Goal: Information Seeking & Learning: Learn about a topic

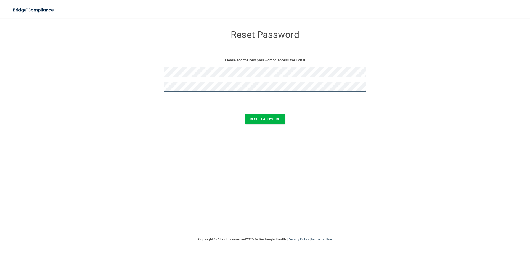
click at [245, 114] on button "Reset Password" at bounding box center [265, 119] width 40 height 10
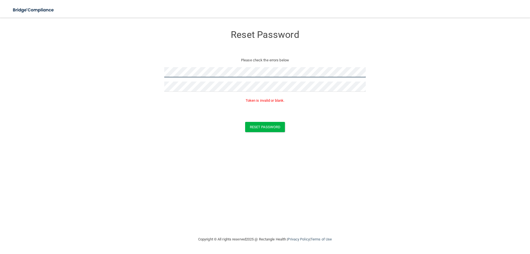
click at [105, 79] on form "Reset Password Please check the errors below Token is invalid or blank. Reset P…" at bounding box center [265, 80] width 508 height 115
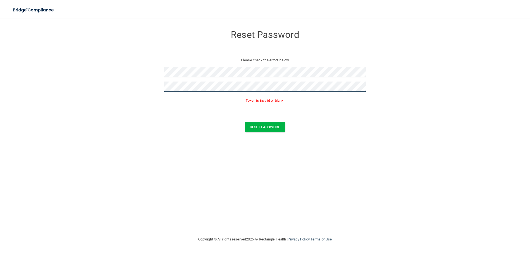
click at [142, 91] on form "Reset Password Please check the errors below Token is invalid or blank. Reset P…" at bounding box center [265, 80] width 508 height 115
click at [259, 126] on button "Reset Password" at bounding box center [265, 127] width 40 height 10
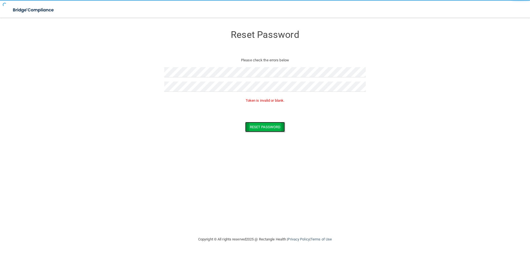
click at [259, 126] on button "Reset Password" at bounding box center [265, 127] width 40 height 10
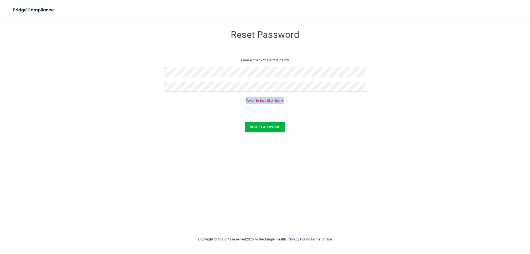
drag, startPoint x: 245, startPoint y: 99, endPoint x: 317, endPoint y: 95, distance: 72.1
click at [317, 96] on div "Token is invalid or blank." at bounding box center [264, 102] width 201 height 12
copy p "Token is invalid or blank."
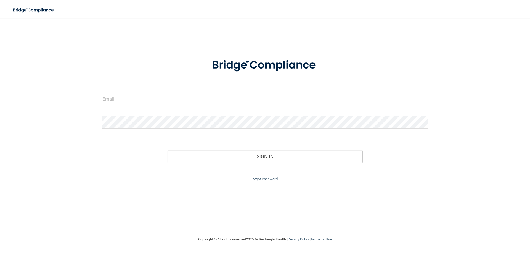
click at [172, 97] on input "email" at bounding box center [264, 99] width 325 height 12
type input "[EMAIL_ADDRESS][DOMAIN_NAME]"
drag, startPoint x: 168, startPoint y: 101, endPoint x: 1, endPoint y: 86, distance: 168.3
click at [1, 86] on main "[EMAIL_ADDRESS][DOMAIN_NAME] Invalid email/password. You don't have permission …" at bounding box center [265, 136] width 530 height 236
type input "[PERSON_NAME][EMAIL_ADDRESS][PERSON_NAME][DOMAIN_NAME]"
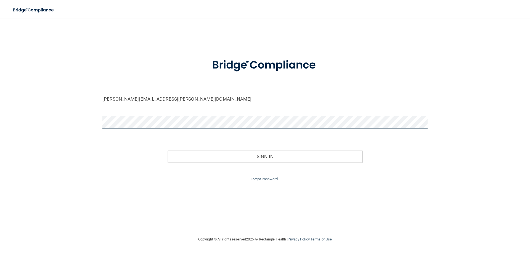
click at [167, 150] on button "Sign In" at bounding box center [264, 156] width 195 height 12
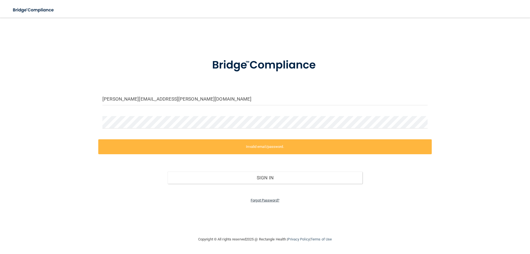
click at [263, 199] on link "Forgot Password?" at bounding box center [264, 200] width 29 height 4
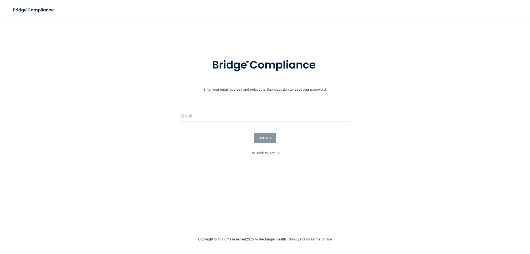
click at [241, 115] on input "email" at bounding box center [264, 116] width 169 height 12
type input "[PERSON_NAME][EMAIL_ADDRESS][PERSON_NAME][DOMAIN_NAME]"
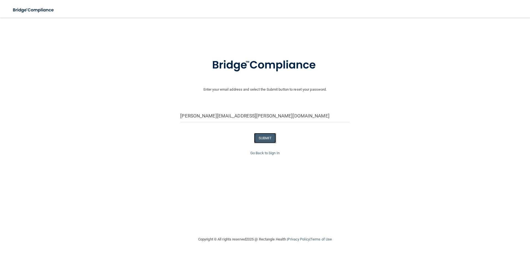
click at [270, 138] on button "SUBMIT" at bounding box center [265, 138] width 22 height 10
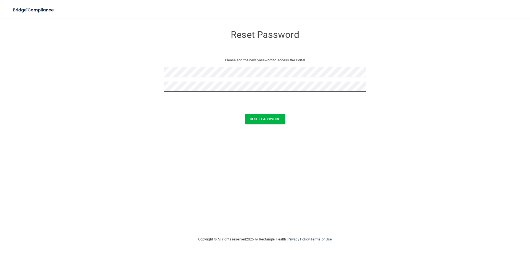
click at [245, 114] on button "Reset Password" at bounding box center [265, 119] width 40 height 10
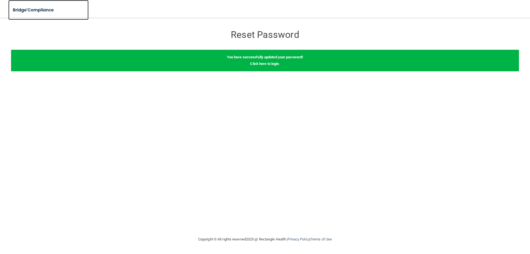
click at [31, 10] on img at bounding box center [33, 9] width 51 height 11
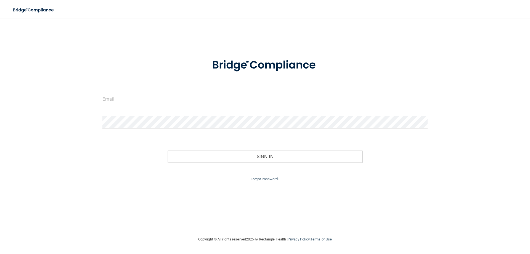
click at [159, 97] on input "email" at bounding box center [264, 99] width 325 height 12
type input "[PERSON_NAME][EMAIL_ADDRESS][PERSON_NAME][DOMAIN_NAME]"
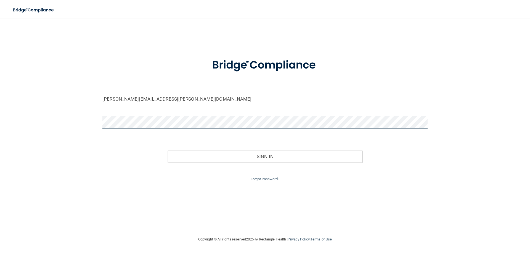
click at [167, 150] on button "Sign In" at bounding box center [264, 156] width 195 height 12
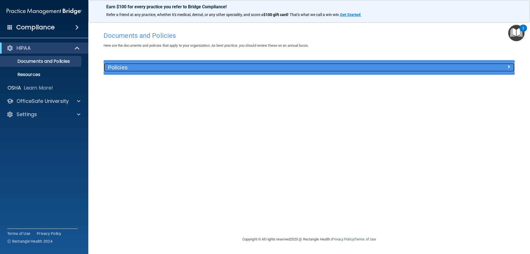
click at [135, 68] on h5 "Policies" at bounding box center [258, 67] width 300 height 6
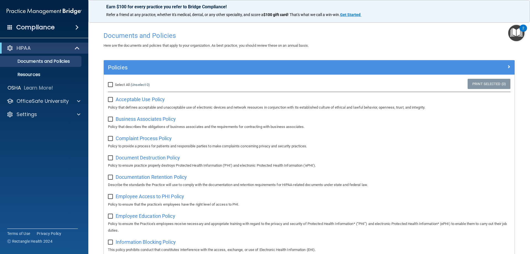
click at [112, 84] on input "Select All (Unselect 0) Unselect All" at bounding box center [111, 84] width 6 height 4
checkbox input "true"
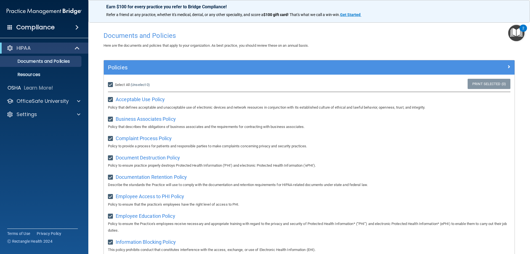
checkbox input "true"
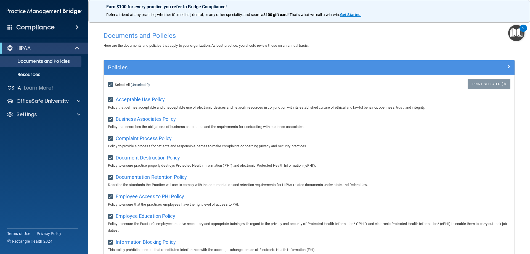
checkbox input "true"
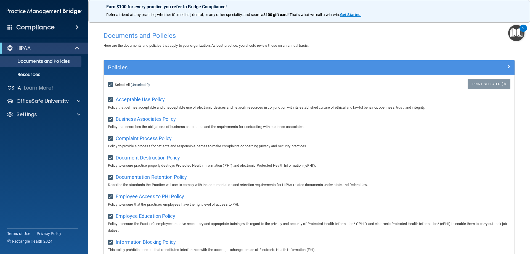
checkbox input "true"
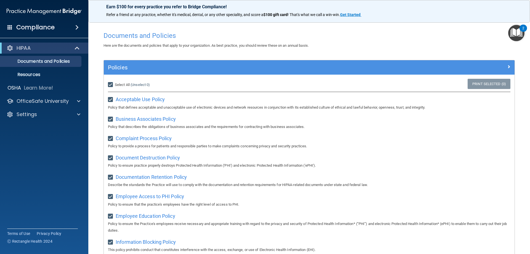
checkbox input "true"
click at [155, 98] on span "Acceptable Use Policy" at bounding box center [140, 99] width 49 height 6
click at [49, 62] on p "Documents and Policies" at bounding box center [41, 61] width 75 height 6
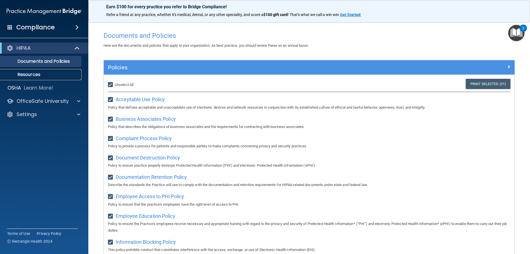
click at [34, 74] on p "Resources" at bounding box center [41, 75] width 75 height 6
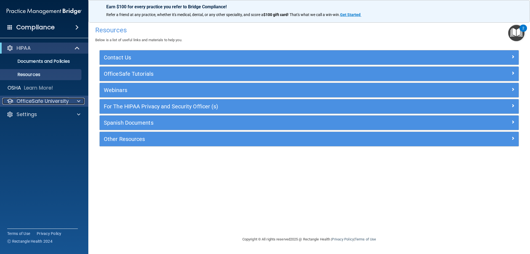
click at [30, 101] on p "OfficeSafe University" at bounding box center [43, 101] width 52 height 7
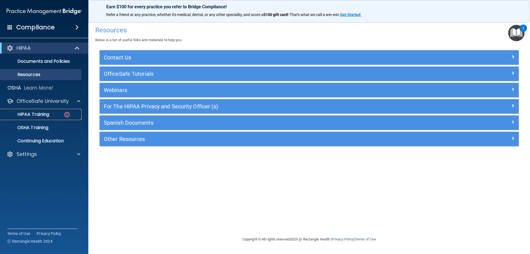
click at [30, 112] on p "HIPAA Training" at bounding box center [27, 114] width 46 height 6
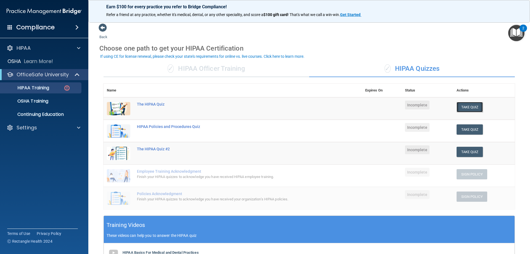
click at [465, 108] on button "Take Quiz" at bounding box center [469, 107] width 26 height 10
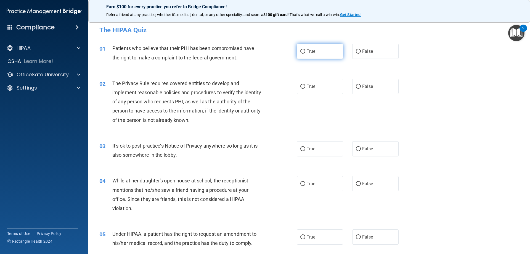
click at [323, 52] on label "True" at bounding box center [320, 51] width 46 height 15
click at [305, 52] on input "True" at bounding box center [302, 51] width 5 height 4
radio input "true"
click at [308, 82] on label "True" at bounding box center [320, 86] width 46 height 15
click at [305, 84] on input "True" at bounding box center [302, 86] width 5 height 4
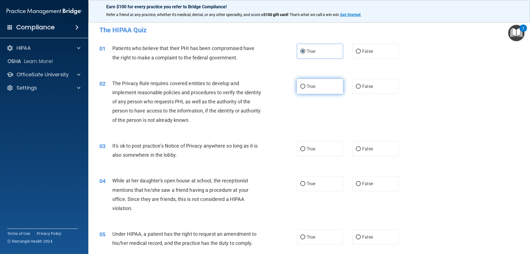
radio input "true"
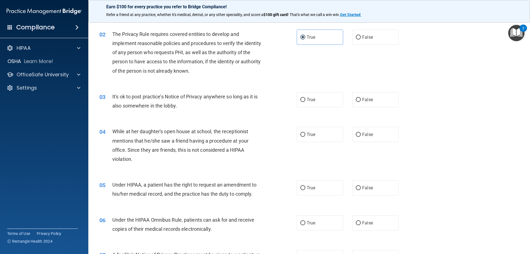
scroll to position [83, 0]
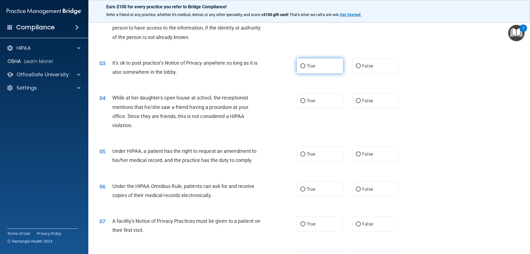
click at [300, 65] on input "True" at bounding box center [302, 66] width 5 height 4
radio input "true"
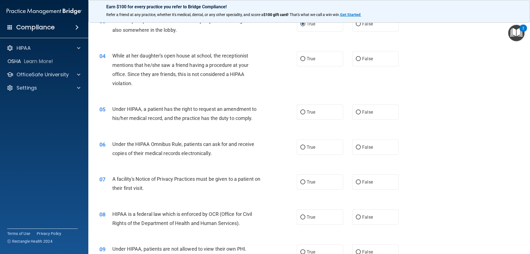
scroll to position [138, 0]
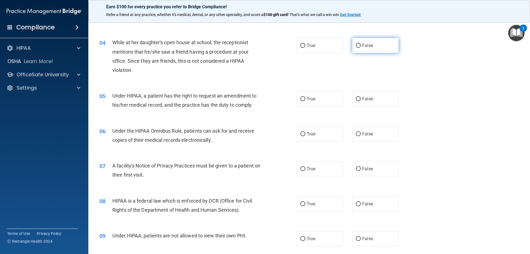
click at [358, 44] on label "False" at bounding box center [375, 45] width 46 height 15
click at [358, 44] on input "False" at bounding box center [358, 46] width 5 height 4
radio input "true"
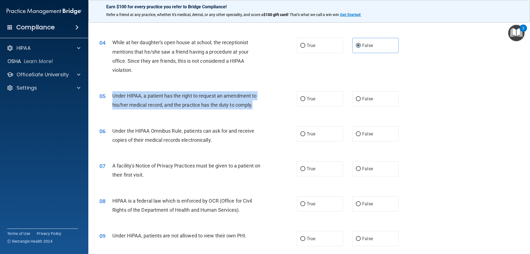
drag, startPoint x: 255, startPoint y: 104, endPoint x: 109, endPoint y: 95, distance: 147.0
click at [109, 95] on div "05 Under HIPAA, a patient has the right to request an amendment to his/her medi…" at bounding box center [198, 101] width 214 height 21
copy div "Under HIPAA, a patient has the right to request an amendment to his/her medical…"
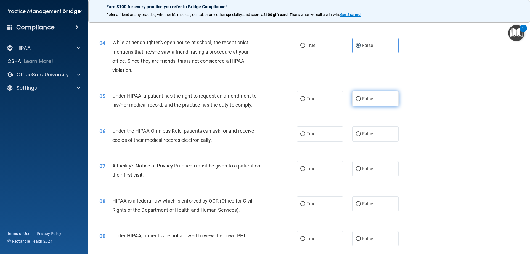
click at [364, 98] on span "False" at bounding box center [367, 98] width 11 height 5
click at [361, 98] on input "False" at bounding box center [358, 99] width 5 height 4
radio input "true"
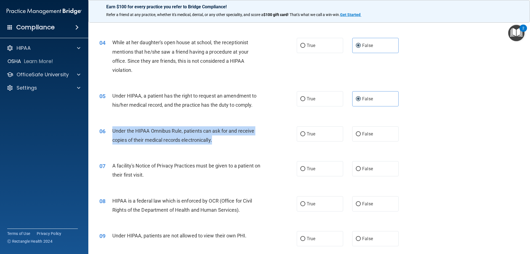
drag, startPoint x: 215, startPoint y: 140, endPoint x: 110, endPoint y: 133, distance: 104.8
click at [110, 133] on div "06 Under the HIPAA Omnibus Rule, patients can ask for and receive copies of the…" at bounding box center [198, 136] width 214 height 21
copy div "Under the HIPAA Omnibus Rule, patients can ask for and receive copies of their …"
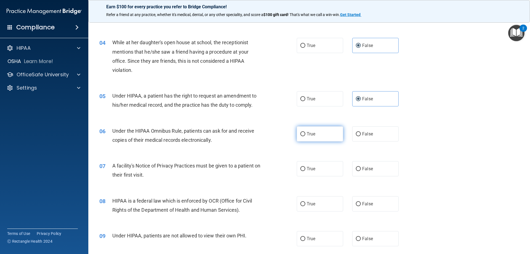
click at [322, 129] on label "True" at bounding box center [320, 133] width 46 height 15
click at [305, 132] on input "True" at bounding box center [302, 134] width 5 height 4
radio input "true"
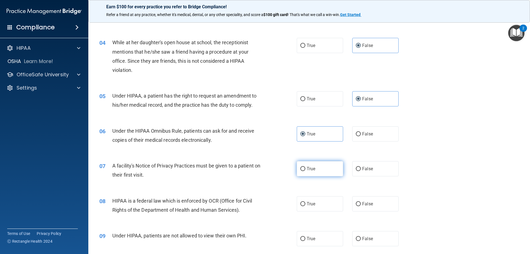
click at [311, 173] on label "True" at bounding box center [320, 168] width 46 height 15
click at [305, 171] on input "True" at bounding box center [302, 169] width 5 height 4
radio input "true"
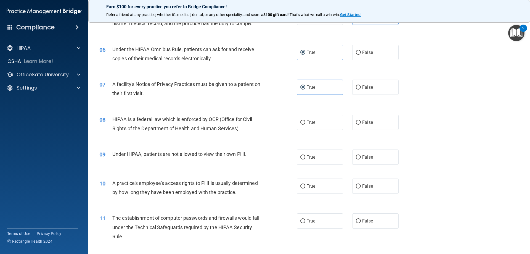
scroll to position [221, 0]
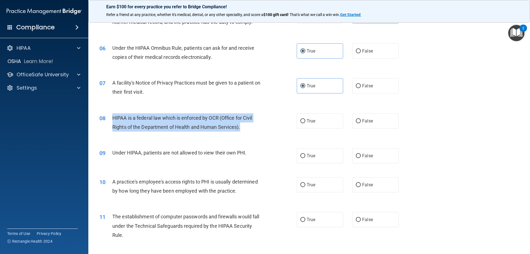
drag, startPoint x: 247, startPoint y: 125, endPoint x: 110, endPoint y: 118, distance: 137.3
click at [110, 118] on div "08 HIPAA is a federal law which is enforced by OCR (Office for Civil Rights of …" at bounding box center [198, 123] width 214 height 21
copy div "HIPAA is a federal law which is enforced by OCR (Office for Civil Rights of the…"
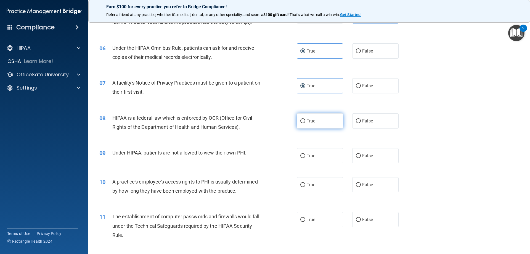
click at [320, 124] on label "True" at bounding box center [320, 120] width 46 height 15
click at [305, 123] on input "True" at bounding box center [302, 121] width 5 height 4
radio input "true"
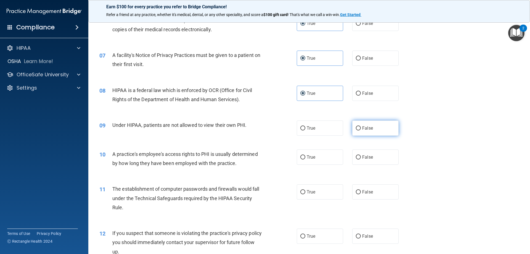
click at [370, 127] on label "False" at bounding box center [375, 127] width 46 height 15
click at [361, 127] on input "False" at bounding box center [358, 128] width 5 height 4
radio input "true"
click at [312, 152] on label "True" at bounding box center [320, 156] width 46 height 15
click at [305, 155] on input "True" at bounding box center [302, 157] width 5 height 4
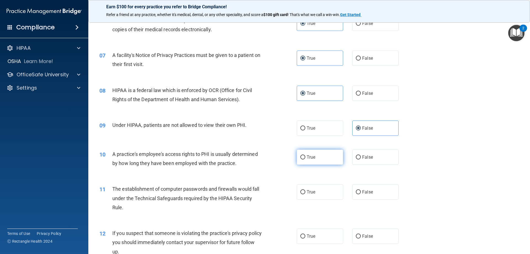
radio input "true"
click at [377, 152] on label "False" at bounding box center [375, 156] width 46 height 15
click at [361, 155] on input "False" at bounding box center [358, 157] width 5 height 4
radio input "true"
radio input "false"
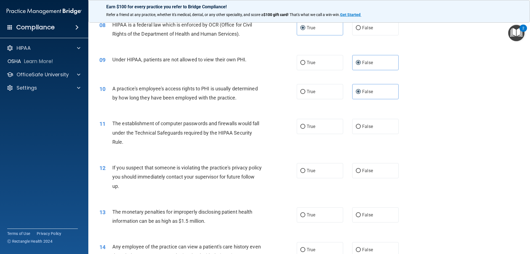
scroll to position [331, 0]
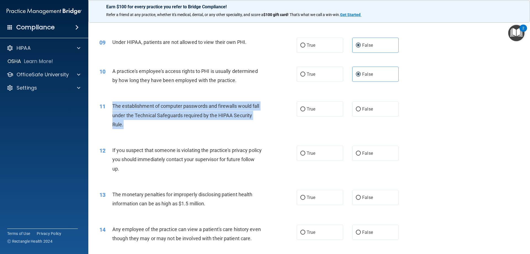
drag, startPoint x: 126, startPoint y: 124, endPoint x: 111, endPoint y: 111, distance: 20.7
click at [111, 111] on div "11 The establishment of computer passwords and firewalls would fall under the T…" at bounding box center [198, 116] width 214 height 30
copy div "The establishment of computer passwords and firewalls would fall under the Tech…"
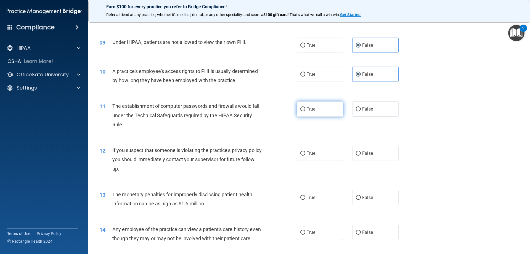
click at [306, 108] on span "True" at bounding box center [310, 108] width 9 height 5
click at [305, 108] on input "True" at bounding box center [302, 109] width 5 height 4
radio input "true"
click at [318, 153] on label "True" at bounding box center [320, 152] width 46 height 15
click at [305, 153] on input "True" at bounding box center [302, 153] width 5 height 4
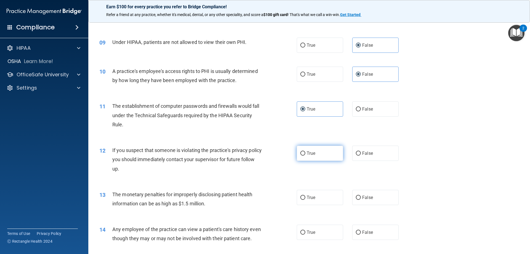
radio input "true"
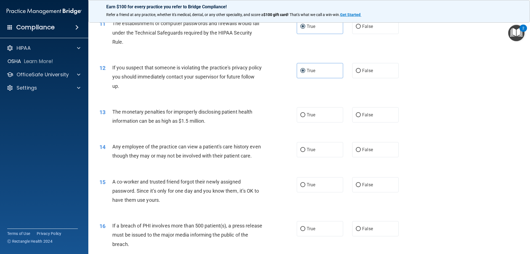
scroll to position [414, 0]
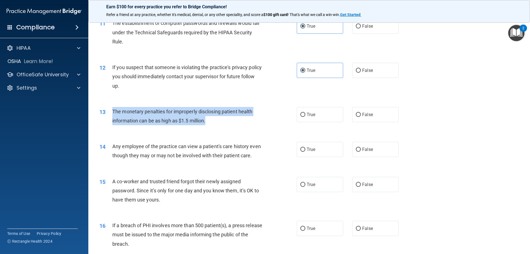
drag, startPoint x: 209, startPoint y: 120, endPoint x: 107, endPoint y: 113, distance: 101.5
click at [107, 113] on div "13 The monetary penalties for improperly disclosing patient health information …" at bounding box center [198, 117] width 214 height 21
copy div "The monetary penalties for improperly disclosing patient health information can…"
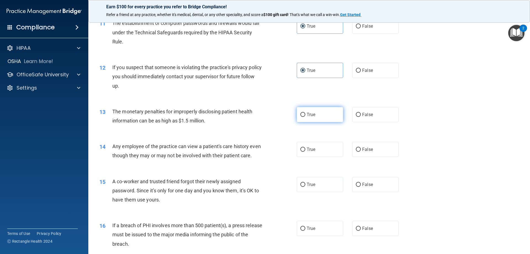
click at [304, 111] on label "True" at bounding box center [320, 114] width 46 height 15
click at [304, 113] on input "True" at bounding box center [302, 115] width 5 height 4
radio input "true"
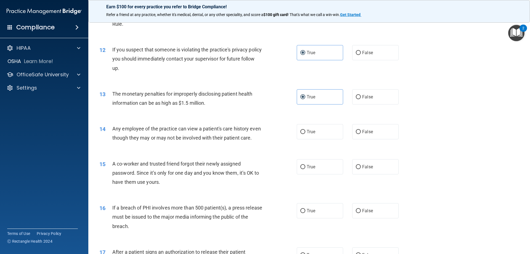
scroll to position [441, 0]
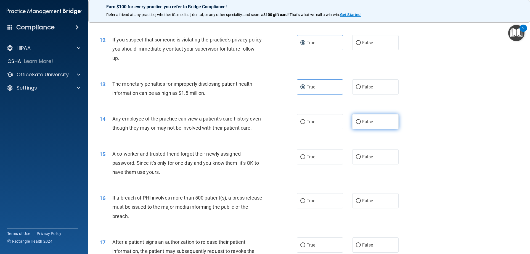
click at [358, 120] on label "False" at bounding box center [375, 121] width 46 height 15
click at [358, 120] on input "False" at bounding box center [358, 122] width 5 height 4
radio input "true"
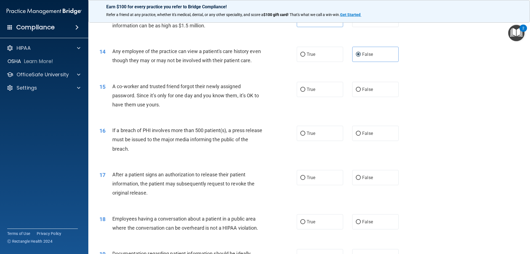
scroll to position [524, 0]
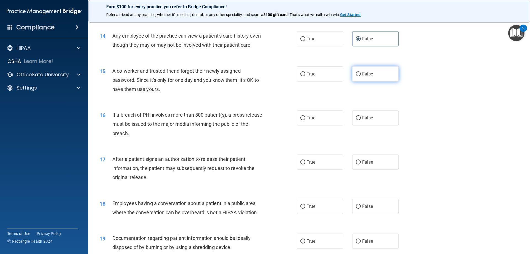
click at [369, 81] on label "False" at bounding box center [375, 73] width 46 height 15
click at [361, 76] on input "False" at bounding box center [358, 74] width 5 height 4
radio input "true"
click at [304, 125] on label "True" at bounding box center [320, 117] width 46 height 15
click at [304, 120] on input "True" at bounding box center [302, 118] width 5 height 4
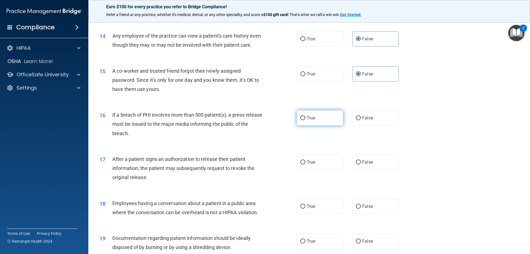
radio input "true"
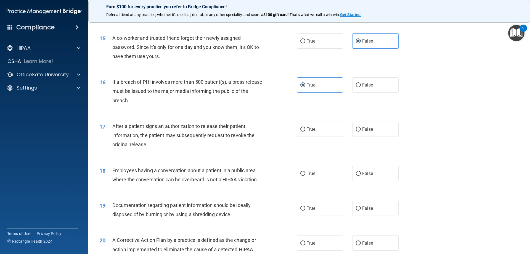
scroll to position [607, 0]
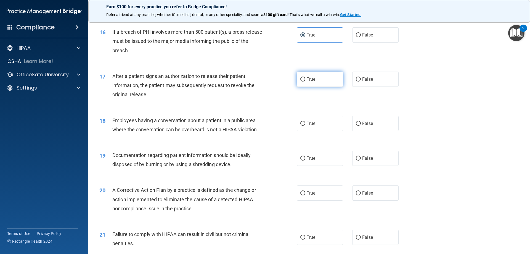
click at [302, 85] on label "True" at bounding box center [320, 78] width 46 height 15
click at [302, 81] on input "True" at bounding box center [302, 79] width 5 height 4
radio input "true"
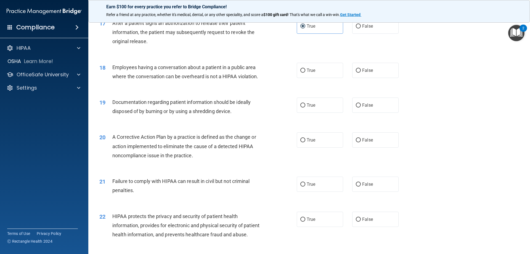
scroll to position [662, 0]
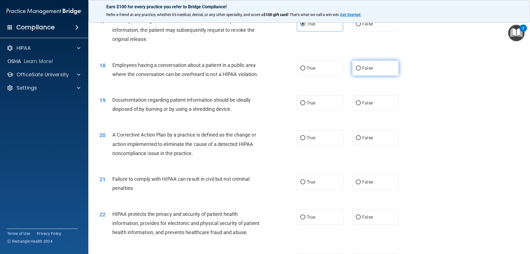
click at [384, 76] on label "False" at bounding box center [375, 67] width 46 height 15
click at [361, 70] on input "False" at bounding box center [358, 68] width 5 height 4
radio input "true"
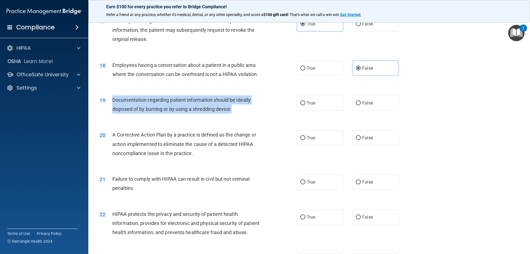
drag, startPoint x: 240, startPoint y: 118, endPoint x: 111, endPoint y: 108, distance: 129.5
click at [111, 108] on div "19 Documentation regarding patient information should be ideally disposed of by…" at bounding box center [198, 105] width 214 height 21
copy div "Documentation regarding patient information should be ideally disposed of by bu…"
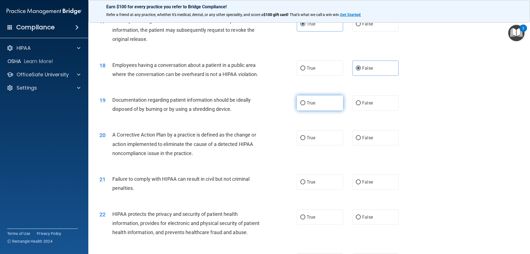
click at [306, 105] on span "True" at bounding box center [310, 102] width 9 height 5
click at [305, 105] on input "True" at bounding box center [302, 103] width 5 height 4
radio input "true"
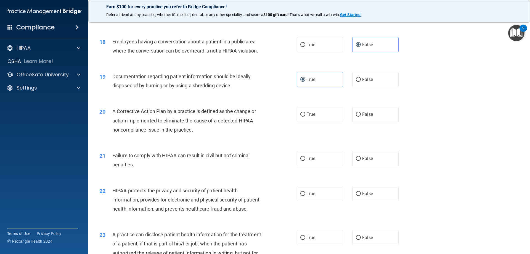
scroll to position [717, 0]
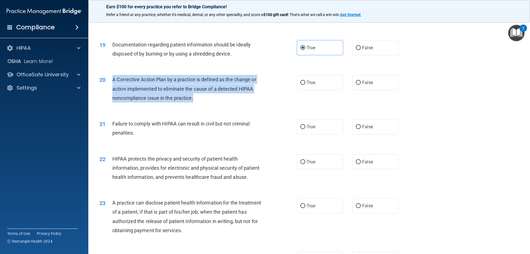
drag, startPoint x: 206, startPoint y: 106, endPoint x: 111, endPoint y: 88, distance: 96.4
click at [111, 88] on div "20 A Corrective Action Plan by a practice is defined as the change or action im…" at bounding box center [198, 90] width 214 height 30
copy div "A Corrective Action Plan by a practice is defined as the change or action imple…"
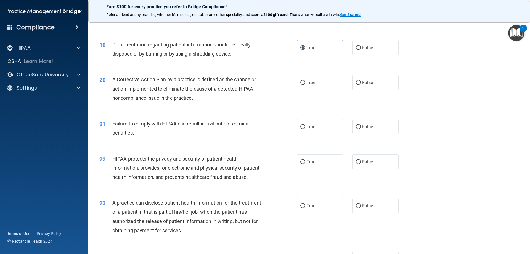
click at [313, 80] on div "20 A Corrective Action Plan by a practice is defined as the change or action im…" at bounding box center [309, 90] width 428 height 44
click at [375, 134] on label "False" at bounding box center [375, 126] width 46 height 15
click at [361, 129] on input "False" at bounding box center [358, 127] width 5 height 4
radio input "true"
click at [321, 89] on label "True" at bounding box center [320, 82] width 46 height 15
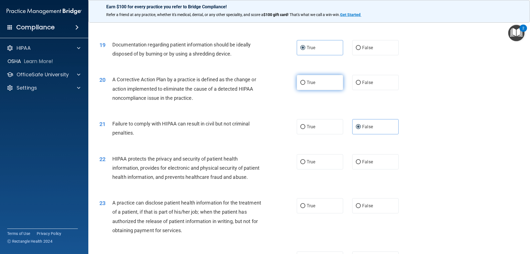
click at [305, 85] on input "True" at bounding box center [302, 83] width 5 height 4
radio input "true"
click at [306, 164] on span "True" at bounding box center [310, 161] width 9 height 5
click at [305, 164] on input "True" at bounding box center [302, 162] width 5 height 4
radio input "true"
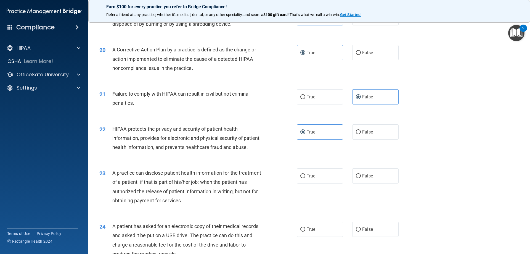
scroll to position [828, 0]
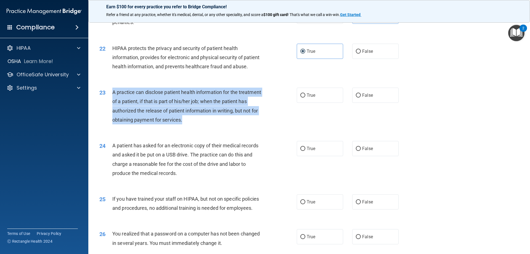
drag, startPoint x: 210, startPoint y: 139, endPoint x: 112, endPoint y: 111, distance: 102.2
click at [112, 111] on div "A practice can disclose patient health information for the treatment of a patie…" at bounding box center [189, 105] width 154 height 37
copy span "A practice can disclose patient health information for the treatment of a patie…"
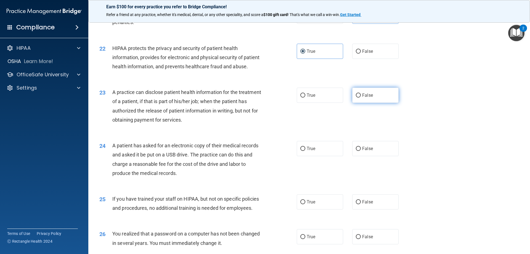
click at [369, 98] on span "False" at bounding box center [367, 94] width 11 height 5
click at [361, 97] on input "False" at bounding box center [358, 95] width 5 height 4
radio input "true"
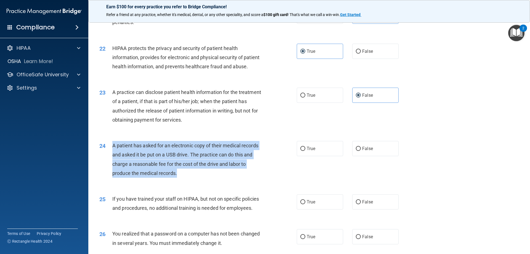
drag, startPoint x: 181, startPoint y: 194, endPoint x: 104, endPoint y: 170, distance: 79.9
click at [104, 170] on div "24 A patient has asked for an electronic copy of their medical records and aske…" at bounding box center [198, 160] width 214 height 39
copy div "A patient has asked for an electronic copy of their medical records and asked i…"
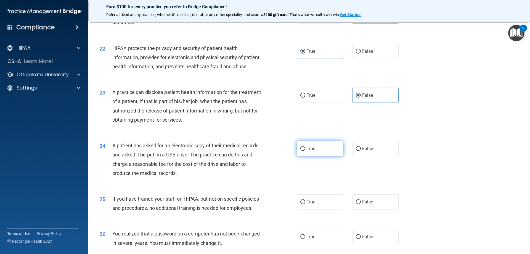
click at [316, 156] on label "True" at bounding box center [320, 148] width 46 height 15
click at [305, 151] on input "True" at bounding box center [302, 148] width 5 height 4
radio input "true"
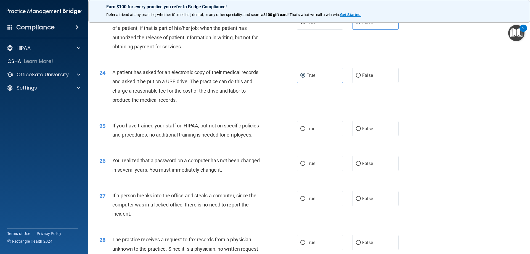
scroll to position [914, 0]
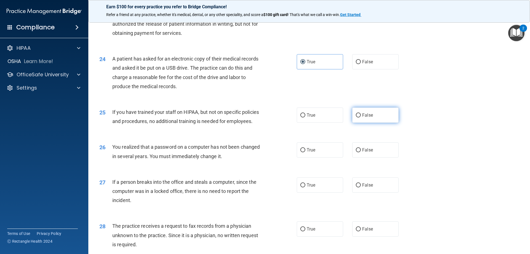
click at [362, 118] on span "False" at bounding box center [367, 114] width 11 height 5
click at [361, 117] on input "False" at bounding box center [358, 115] width 5 height 4
radio input "true"
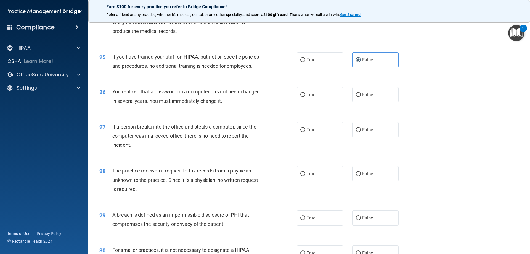
scroll to position [997, 0]
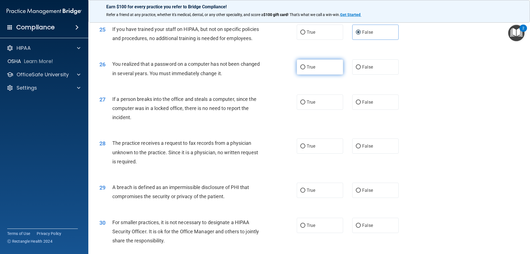
click at [308, 74] on label "True" at bounding box center [320, 66] width 46 height 15
click at [305, 69] on input "True" at bounding box center [302, 67] width 5 height 4
radio input "true"
click at [355, 110] on label "False" at bounding box center [375, 101] width 46 height 15
click at [356, 104] on input "False" at bounding box center [358, 102] width 5 height 4
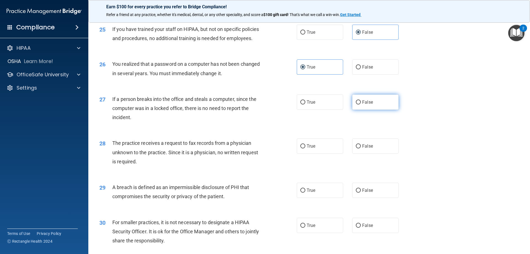
radio input "true"
click at [359, 153] on label "False" at bounding box center [375, 145] width 46 height 15
click at [359, 148] on input "False" at bounding box center [358, 146] width 5 height 4
radio input "true"
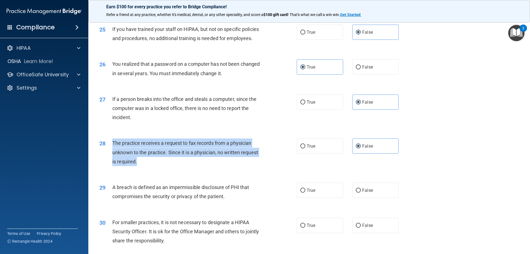
drag, startPoint x: 148, startPoint y: 179, endPoint x: 111, endPoint y: 161, distance: 40.7
click at [111, 161] on div "28 The practice receives a request to fax records from a physician unknown to t…" at bounding box center [198, 153] width 214 height 30
copy div "The practice receives a request to fax records from a physician unknown to the …"
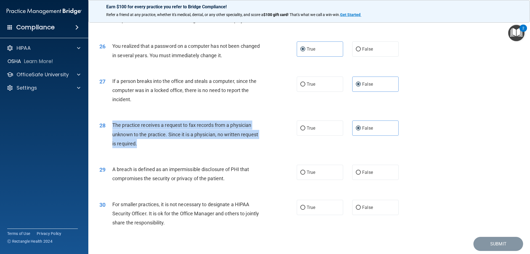
scroll to position [1052, 0]
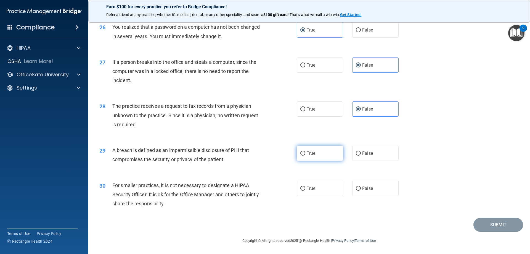
click at [311, 154] on span "True" at bounding box center [310, 152] width 9 height 5
click at [305, 154] on input "True" at bounding box center [302, 153] width 5 height 4
radio input "true"
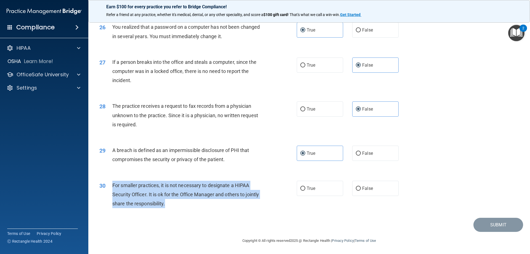
drag, startPoint x: 199, startPoint y: 205, endPoint x: 111, endPoint y: 185, distance: 89.7
click at [111, 185] on div "30 For smaller practices, it is not necessary to designate a HIPAA Security Off…" at bounding box center [198, 195] width 214 height 30
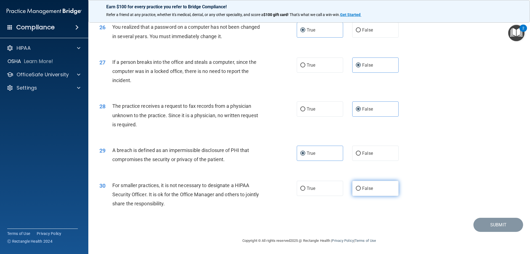
click at [363, 187] on span "False" at bounding box center [367, 187] width 11 height 5
click at [361, 187] on input "False" at bounding box center [358, 188] width 5 height 4
radio input "true"
click at [479, 225] on button "Submit" at bounding box center [498, 224] width 50 height 14
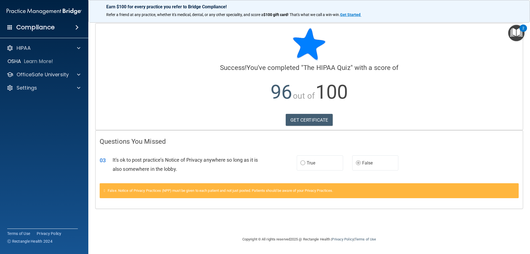
click at [316, 167] on label "True" at bounding box center [320, 162] width 46 height 15
click at [516, 32] on img "Open Resource Center, 2 new notifications" at bounding box center [516, 33] width 16 height 16
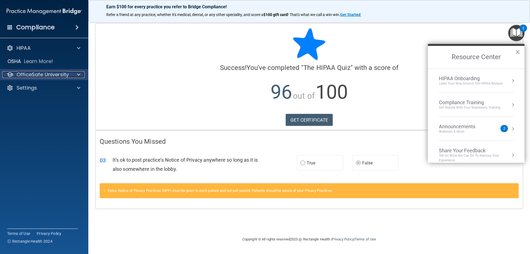
click at [25, 74] on p "OfficeSafe University" at bounding box center [43, 74] width 52 height 7
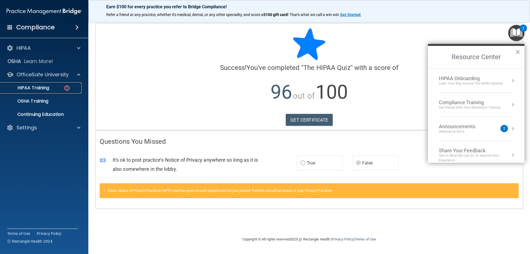
click at [34, 87] on p "HIPAA Training" at bounding box center [27, 88] width 46 height 6
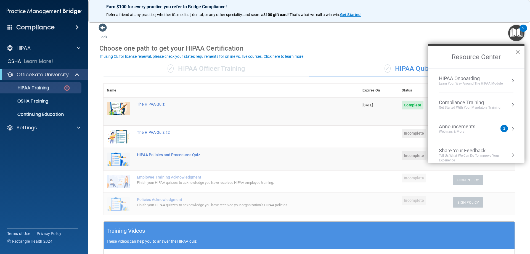
click at [515, 52] on button "×" at bounding box center [517, 51] width 5 height 9
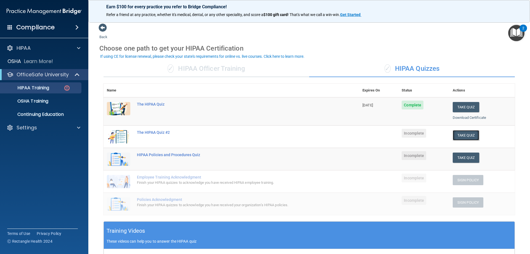
click at [468, 131] on button "Take Quiz" at bounding box center [465, 135] width 26 height 10
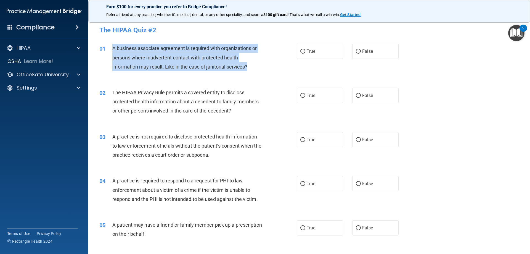
drag, startPoint x: 252, startPoint y: 67, endPoint x: 108, endPoint y: 51, distance: 144.8
click at [108, 51] on div "01 A business associate agreement is required with organizations or persons whe…" at bounding box center [198, 59] width 214 height 30
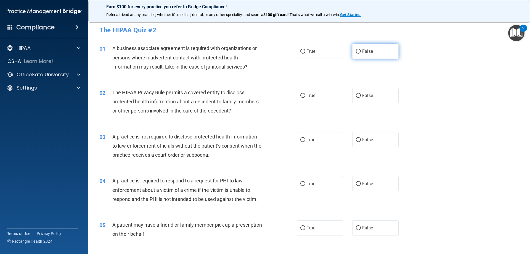
click at [370, 46] on label "False" at bounding box center [375, 51] width 46 height 15
click at [361, 49] on input "False" at bounding box center [358, 51] width 5 height 4
radio input "true"
drag, startPoint x: 370, startPoint y: 95, endPoint x: 364, endPoint y: 104, distance: 11.0
click at [370, 95] on label "False" at bounding box center [375, 95] width 46 height 15
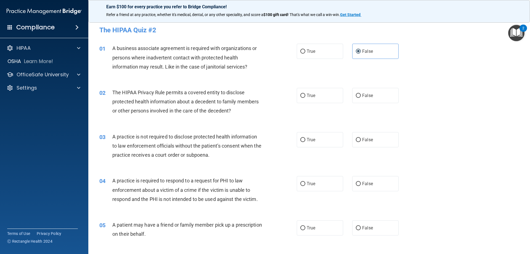
click at [361, 95] on input "False" at bounding box center [358, 96] width 5 height 4
radio input "true"
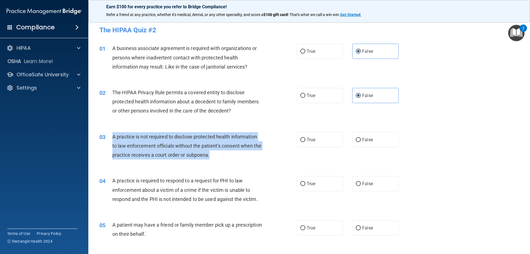
drag, startPoint x: 223, startPoint y: 155, endPoint x: 106, endPoint y: 140, distance: 118.8
click at [106, 140] on div "03 A practice is not required to disclose protected health information to law e…" at bounding box center [198, 147] width 214 height 30
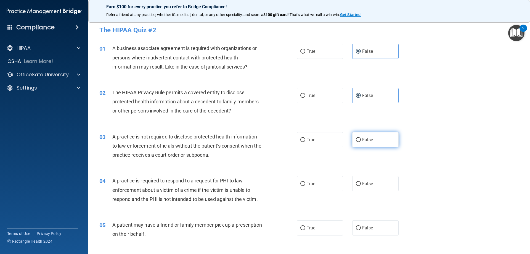
click at [362, 138] on span "False" at bounding box center [367, 139] width 11 height 5
click at [360, 138] on input "False" at bounding box center [358, 140] width 5 height 4
radio input "true"
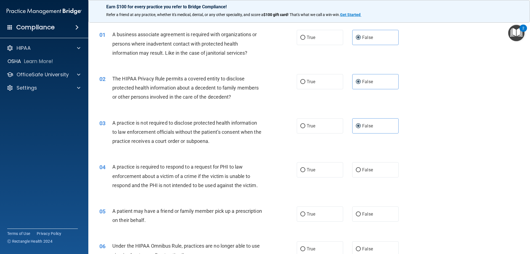
scroll to position [28, 0]
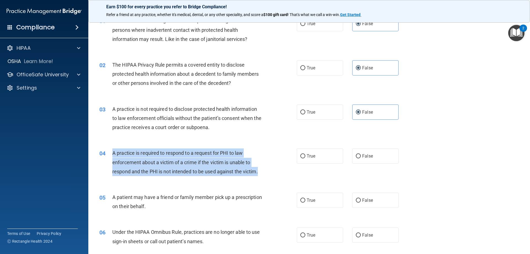
drag, startPoint x: 260, startPoint y: 170, endPoint x: 105, endPoint y: 156, distance: 156.0
click at [105, 156] on div "04 A practice is required to respond to a request for PHI to law enforcement ab…" at bounding box center [198, 163] width 214 height 30
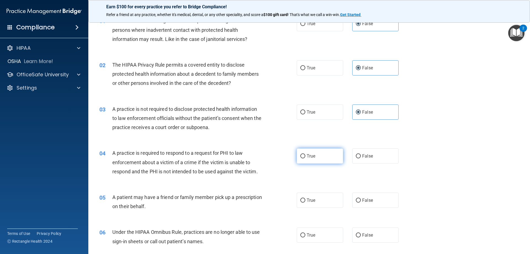
click at [301, 151] on label "True" at bounding box center [320, 155] width 46 height 15
click at [301, 154] on input "True" at bounding box center [302, 156] width 5 height 4
radio input "true"
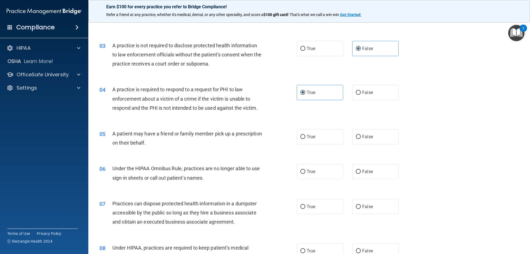
scroll to position [138, 0]
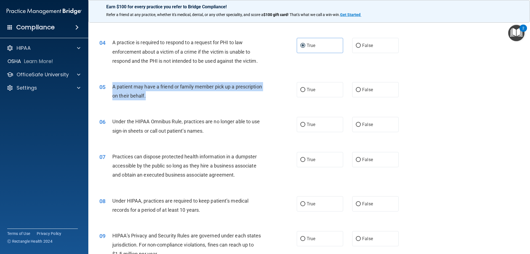
drag, startPoint x: 176, startPoint y: 96, endPoint x: 111, endPoint y: 88, distance: 65.6
click at [111, 88] on div "05 A patient may have a friend or family member pick up a prescription on their…" at bounding box center [198, 92] width 214 height 21
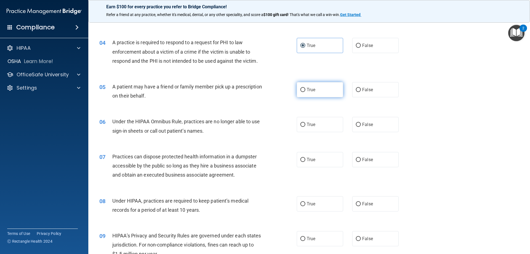
click at [308, 85] on label "True" at bounding box center [320, 89] width 46 height 15
click at [305, 88] on input "True" at bounding box center [302, 90] width 5 height 4
radio input "true"
click at [333, 128] on label "True" at bounding box center [320, 124] width 46 height 15
click at [305, 127] on input "True" at bounding box center [302, 124] width 5 height 4
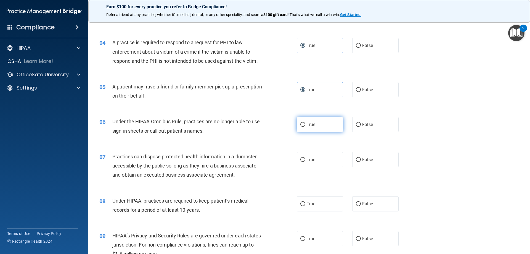
radio input "true"
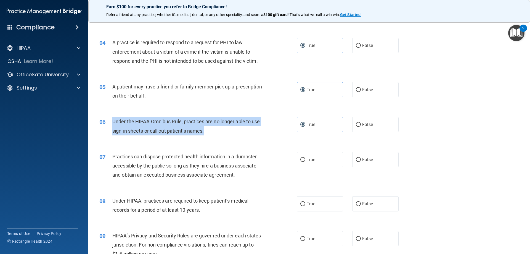
drag, startPoint x: 217, startPoint y: 132, endPoint x: 106, endPoint y: 123, distance: 110.7
click at [106, 123] on div "06 Under the HIPAA Omnibus Rule, practices are no longer able to use sign-in sh…" at bounding box center [198, 127] width 214 height 21
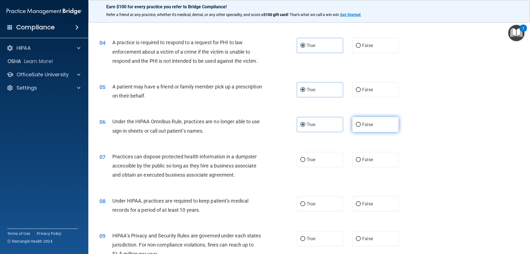
click at [352, 126] on label "False" at bounding box center [375, 124] width 46 height 15
click at [356, 126] on input "False" at bounding box center [358, 124] width 5 height 4
radio input "true"
radio input "false"
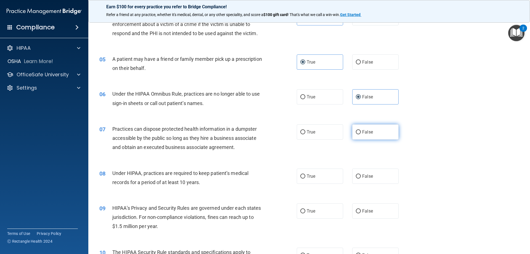
click at [359, 130] on label "False" at bounding box center [375, 131] width 46 height 15
click at [359, 130] on input "False" at bounding box center [358, 132] width 5 height 4
radio input "true"
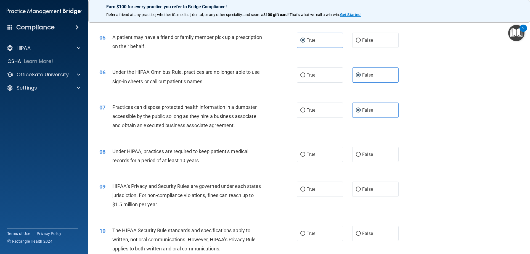
scroll to position [221, 0]
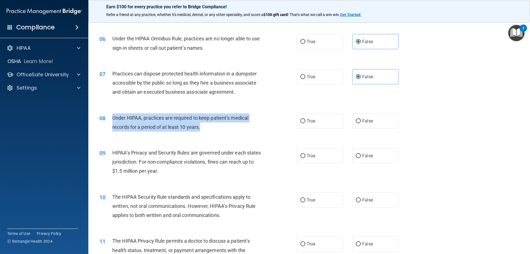
drag, startPoint x: 211, startPoint y: 129, endPoint x: 111, endPoint y: 120, distance: 100.0
click at [111, 120] on div "08 Under HIPAA, practices are required to keep patient’s medical records for a …" at bounding box center [198, 123] width 214 height 21
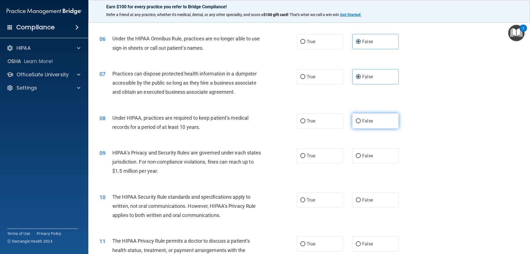
click at [382, 124] on label "False" at bounding box center [375, 120] width 46 height 15
click at [361, 123] on input "False" at bounding box center [358, 121] width 5 height 4
radio input "true"
click at [328, 154] on label "True" at bounding box center [320, 155] width 46 height 15
click at [305, 154] on input "True" at bounding box center [302, 156] width 5 height 4
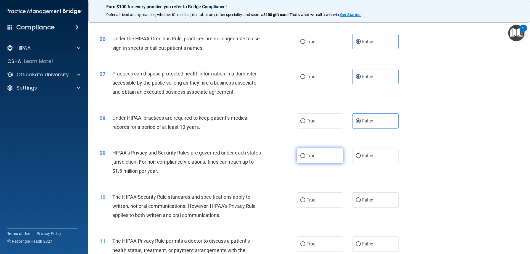
radio input "true"
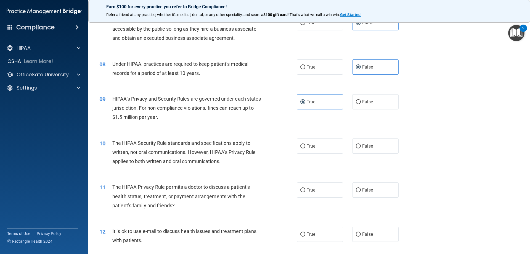
scroll to position [276, 0]
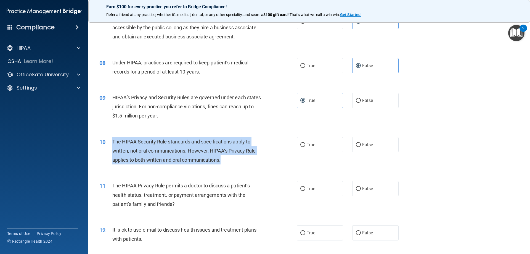
drag, startPoint x: 230, startPoint y: 161, endPoint x: 110, endPoint y: 140, distance: 121.8
click at [110, 140] on div "10 The HIPAA Security Rule standards and specifications apply to written, not o…" at bounding box center [198, 152] width 214 height 30
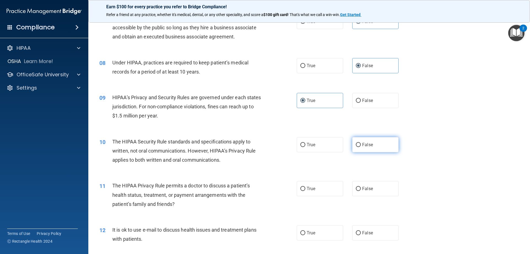
click at [360, 148] on label "False" at bounding box center [375, 144] width 46 height 15
click at [360, 147] on input "False" at bounding box center [358, 145] width 5 height 4
radio input "true"
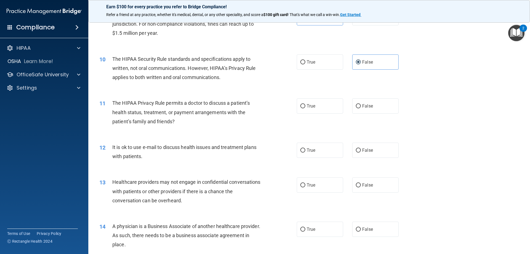
scroll to position [359, 0]
click at [360, 110] on label "False" at bounding box center [375, 105] width 46 height 15
click at [360, 108] on input "False" at bounding box center [358, 106] width 5 height 4
radio input "true"
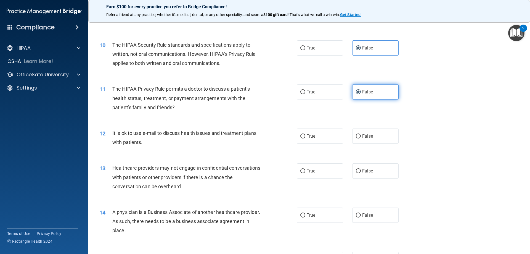
scroll to position [386, 0]
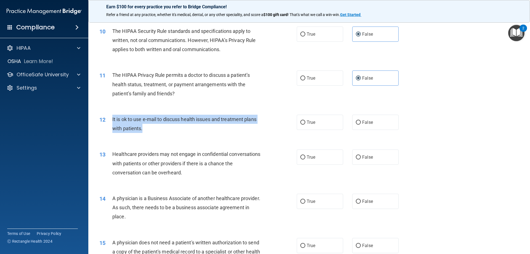
drag, startPoint x: 157, startPoint y: 129, endPoint x: 108, endPoint y: 117, distance: 50.9
click at [108, 117] on div "12 It is ok to use e-mail to discuss health issues and treatment plans with pat…" at bounding box center [198, 124] width 214 height 21
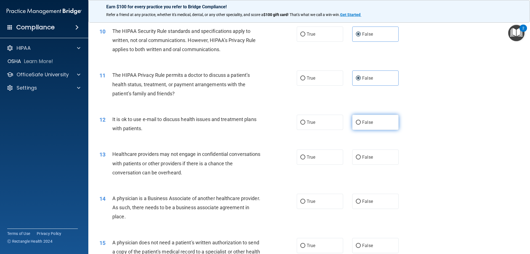
click at [378, 121] on label "False" at bounding box center [375, 121] width 46 height 15
click at [361, 121] on input "False" at bounding box center [358, 122] width 5 height 4
radio input "true"
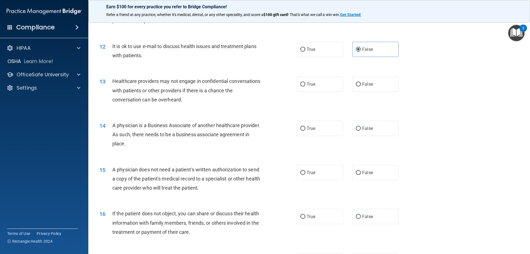
scroll to position [469, 0]
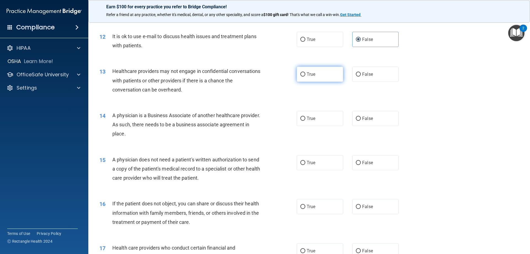
click at [329, 73] on label "True" at bounding box center [320, 73] width 46 height 15
click at [305, 73] on input "True" at bounding box center [302, 74] width 5 height 4
radio input "true"
drag, startPoint x: 160, startPoint y: 135, endPoint x: 113, endPoint y: 116, distance: 50.8
click at [113, 116] on div "A physician is a Business Associate of another healthcare provider. As such, th…" at bounding box center [189, 125] width 154 height 28
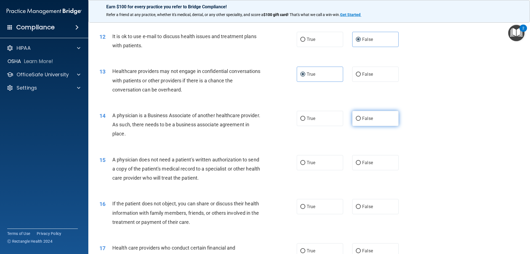
click at [378, 114] on label "False" at bounding box center [375, 118] width 46 height 15
click at [361, 116] on input "False" at bounding box center [358, 118] width 5 height 4
radio input "true"
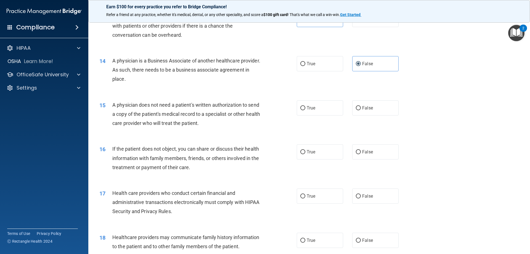
scroll to position [524, 0]
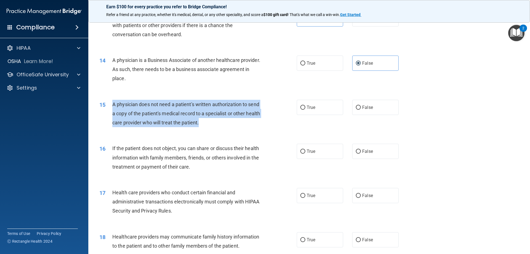
drag, startPoint x: 228, startPoint y: 124, endPoint x: 112, endPoint y: 105, distance: 117.6
click at [112, 105] on div "A physician does not need a patient's written authorization to send a copy of t…" at bounding box center [189, 114] width 154 height 28
click at [302, 107] on input "True" at bounding box center [302, 107] width 5 height 4
radio input "true"
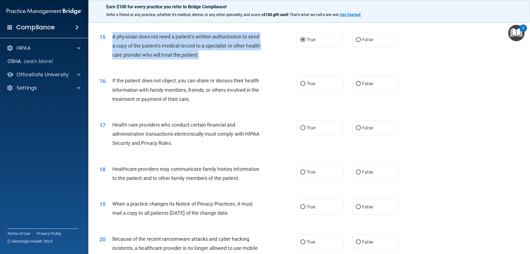
scroll to position [607, 0]
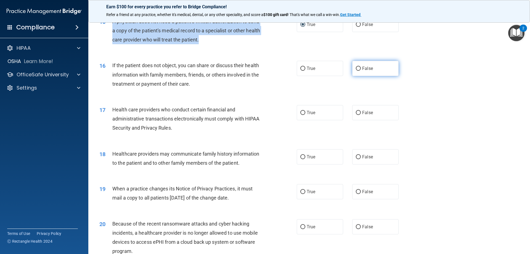
click at [356, 68] on input "False" at bounding box center [358, 68] width 5 height 4
radio input "true"
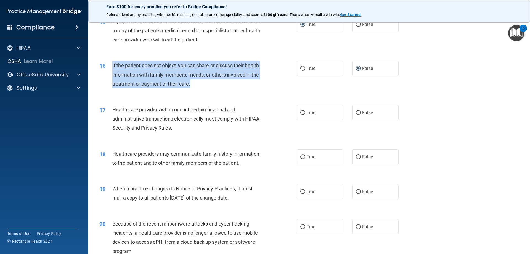
drag, startPoint x: 198, startPoint y: 82, endPoint x: 111, endPoint y: 70, distance: 88.2
click at [111, 70] on div "16 If the patient does not object, you can share or discuss their health inform…" at bounding box center [198, 76] width 214 height 30
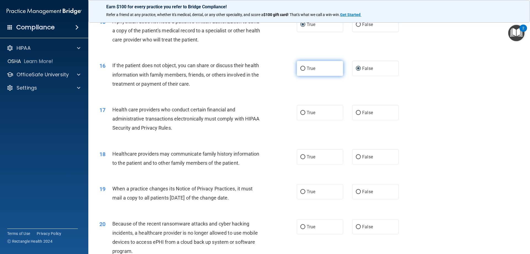
click at [323, 69] on label "True" at bounding box center [320, 68] width 46 height 15
click at [305, 69] on input "True" at bounding box center [302, 68] width 5 height 4
radio input "true"
radio input "false"
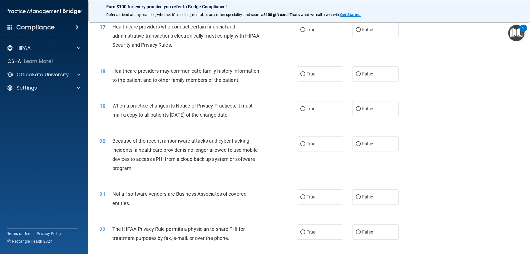
scroll to position [662, 0]
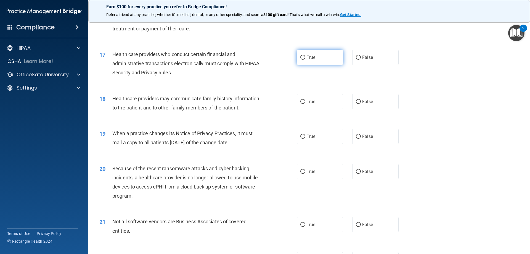
click at [324, 60] on label "True" at bounding box center [320, 57] width 46 height 15
click at [305, 60] on input "True" at bounding box center [302, 57] width 5 height 4
radio input "true"
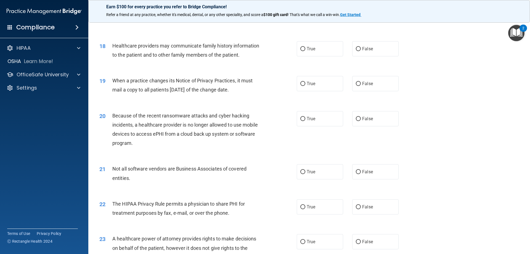
scroll to position [717, 0]
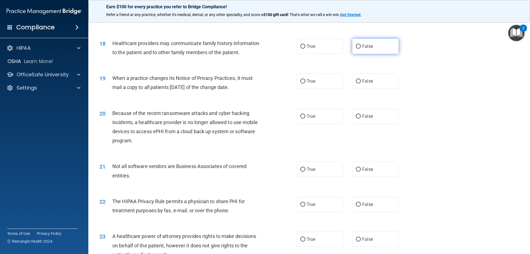
click at [389, 42] on label "False" at bounding box center [375, 46] width 46 height 15
click at [361, 44] on input "False" at bounding box center [358, 46] width 5 height 4
radio input "true"
click at [306, 84] on label "True" at bounding box center [320, 80] width 46 height 15
click at [305, 83] on input "True" at bounding box center [302, 81] width 5 height 4
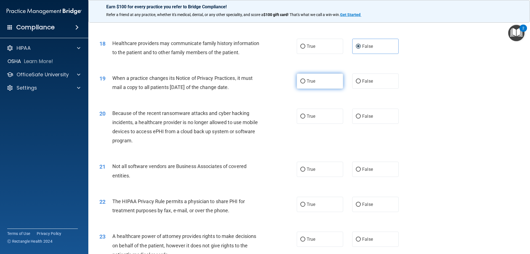
radio input "true"
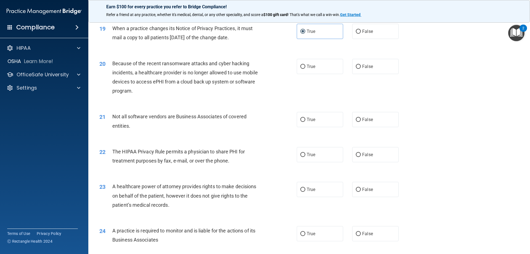
scroll to position [772, 0]
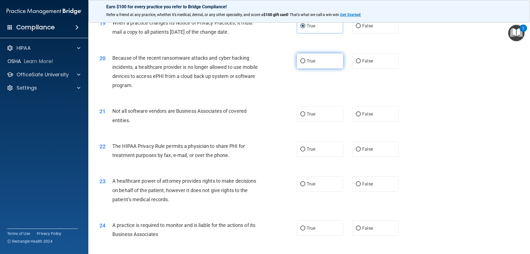
click at [310, 62] on span "True" at bounding box center [310, 60] width 9 height 5
click at [305, 62] on input "True" at bounding box center [302, 61] width 5 height 4
radio input "true"
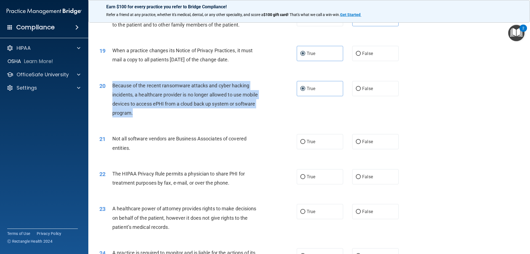
drag, startPoint x: 139, startPoint y: 113, endPoint x: 109, endPoint y: 87, distance: 39.3
click at [109, 87] on div "20 Because of the recent ransomware attacks and cyber hacking incidents, a heal…" at bounding box center [198, 100] width 214 height 39
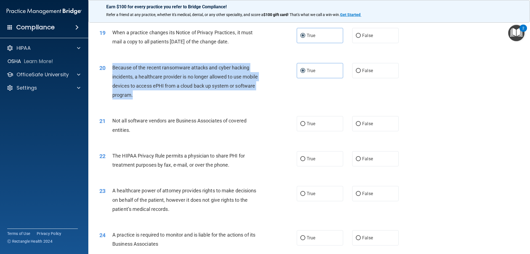
scroll to position [772, 0]
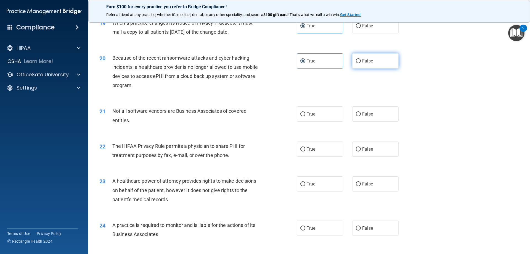
click at [363, 60] on span "False" at bounding box center [367, 60] width 11 height 5
click at [361, 60] on input "False" at bounding box center [358, 61] width 5 height 4
radio input "true"
radio input "false"
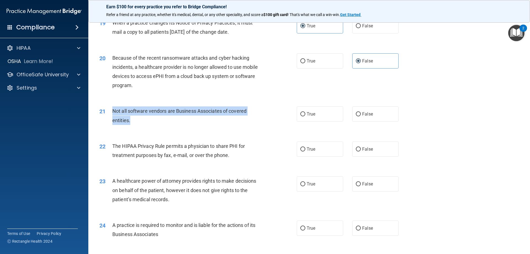
drag, startPoint x: 166, startPoint y: 120, endPoint x: 109, endPoint y: 113, distance: 56.9
click at [109, 113] on div "21 Not all software vendors are Business Associates of covered entities." at bounding box center [198, 116] width 214 height 21
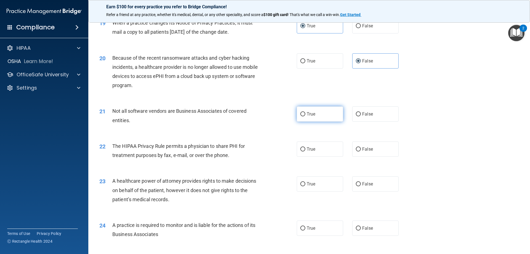
click at [312, 116] on span "True" at bounding box center [310, 113] width 9 height 5
click at [305, 116] on input "True" at bounding box center [302, 114] width 5 height 4
radio input "true"
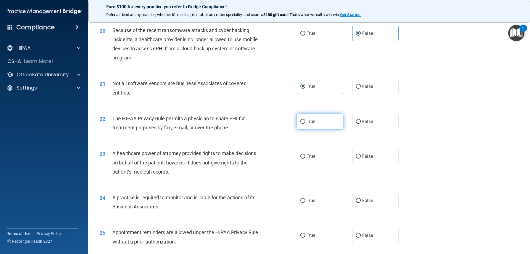
click at [304, 119] on label "True" at bounding box center [320, 121] width 46 height 15
click at [304, 119] on input "True" at bounding box center [302, 121] width 5 height 4
radio input "true"
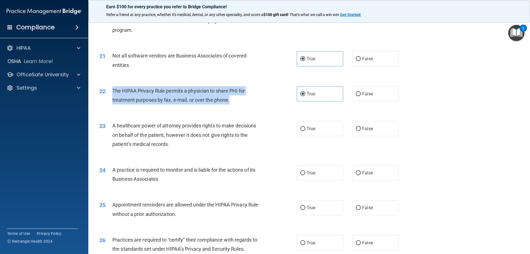
drag, startPoint x: 232, startPoint y: 99, endPoint x: 110, endPoint y: 94, distance: 122.0
click at [110, 94] on div "22 The HIPAA Privacy Rule permits a physician to share PHI for treatment purpos…" at bounding box center [198, 96] width 214 height 21
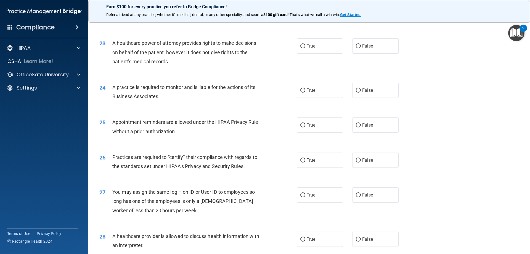
scroll to position [910, 0]
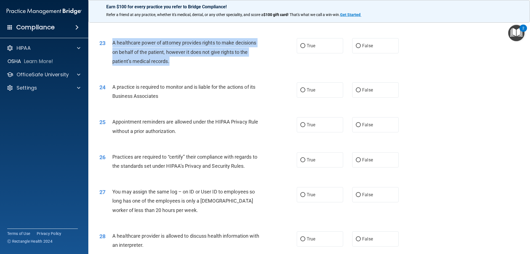
drag, startPoint x: 180, startPoint y: 62, endPoint x: 112, endPoint y: 44, distance: 70.1
click at [112, 44] on div "A healthcare power of attorney provides rights to make decisions on behalf of t…" at bounding box center [189, 52] width 154 height 28
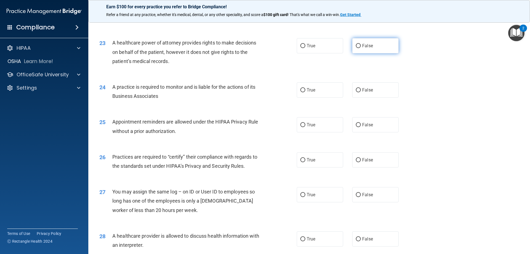
click at [359, 46] on label "False" at bounding box center [375, 45] width 46 height 15
click at [359, 46] on input "False" at bounding box center [358, 46] width 5 height 4
radio input "true"
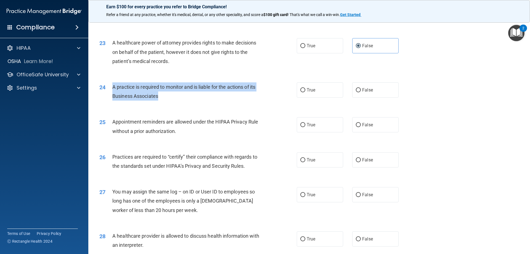
drag, startPoint x: 172, startPoint y: 98, endPoint x: 109, endPoint y: 89, distance: 64.5
click at [109, 89] on div "24 A practice is required to monitor and is liable for the actions of its Busin…" at bounding box center [198, 92] width 214 height 21
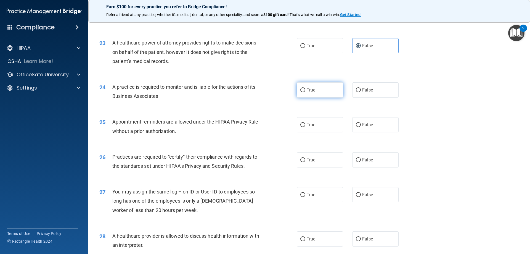
click at [329, 92] on label "True" at bounding box center [320, 89] width 46 height 15
click at [305, 92] on input "True" at bounding box center [302, 90] width 5 height 4
radio input "true"
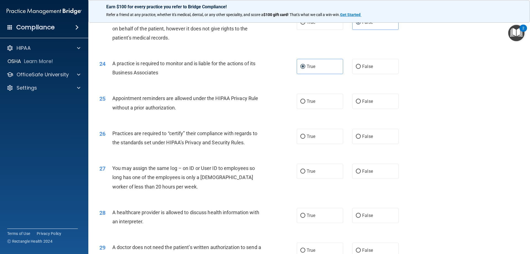
scroll to position [993, 0]
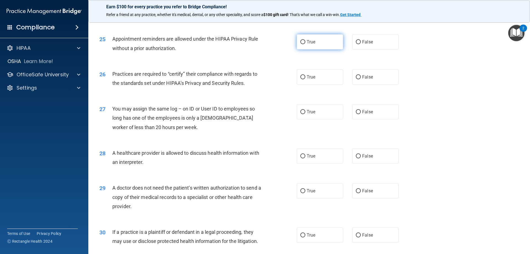
click at [310, 43] on span "True" at bounding box center [310, 41] width 9 height 5
click at [305, 43] on input "True" at bounding box center [302, 42] width 5 height 4
radio input "true"
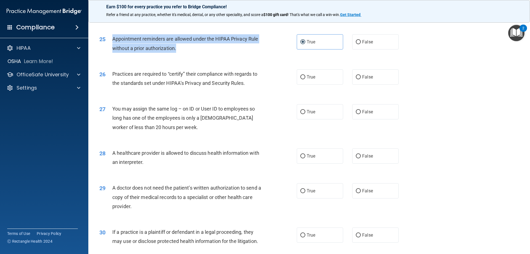
drag, startPoint x: 212, startPoint y: 46, endPoint x: 112, endPoint y: 43, distance: 100.2
click at [112, 43] on div "25 Appointment reminders are allowed under the HIPAA Privacy Rule without a pri…" at bounding box center [198, 44] width 214 height 21
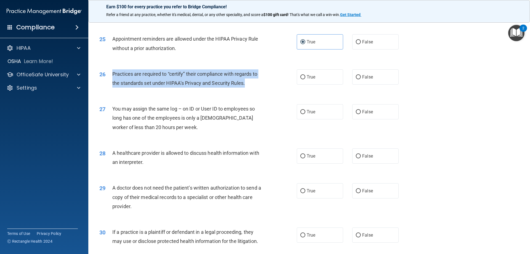
drag, startPoint x: 234, startPoint y: 81, endPoint x: 109, endPoint y: 76, distance: 124.5
click at [109, 76] on div "26 Practices are required to “certify” their compliance with regards to the sta…" at bounding box center [198, 79] width 214 height 21
click at [302, 76] on input "True" at bounding box center [302, 77] width 5 height 4
radio input "true"
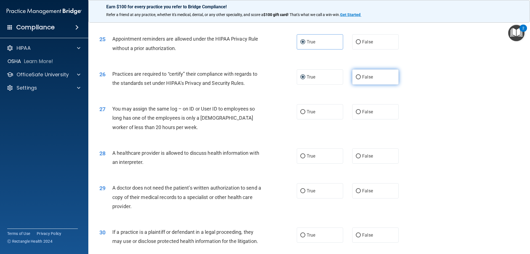
click at [370, 73] on label "False" at bounding box center [375, 76] width 46 height 15
click at [361, 75] on input "False" at bounding box center [358, 77] width 5 height 4
radio input "true"
radio input "false"
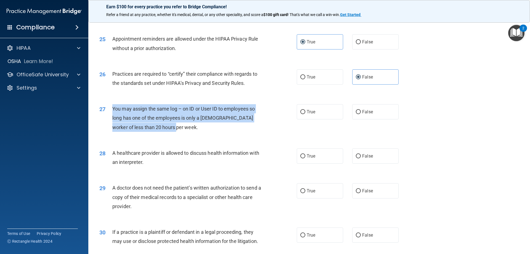
drag, startPoint x: 195, startPoint y: 126, endPoint x: 108, endPoint y: 110, distance: 88.8
click at [108, 110] on div "27 You may assign the same log – on ID or User ID to employees so long has one …" at bounding box center [198, 119] width 214 height 30
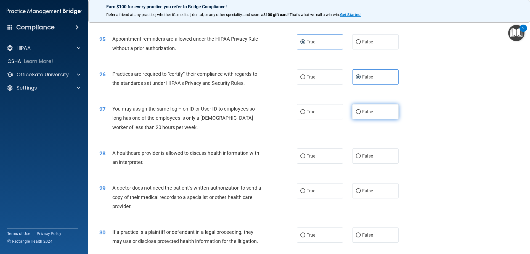
click at [364, 110] on span "False" at bounding box center [367, 111] width 11 height 5
click at [361, 110] on input "False" at bounding box center [358, 112] width 5 height 4
radio input "true"
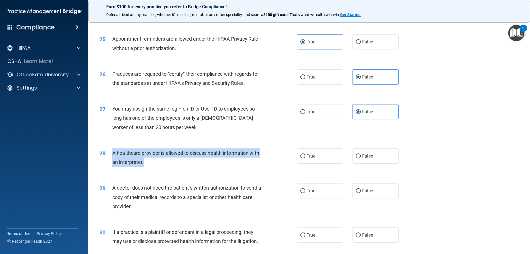
drag, startPoint x: 156, startPoint y: 162, endPoint x: 111, endPoint y: 155, distance: 46.1
click at [111, 155] on div "28 A healthcare provider is allowed to discuss health information with an inter…" at bounding box center [198, 158] width 214 height 21
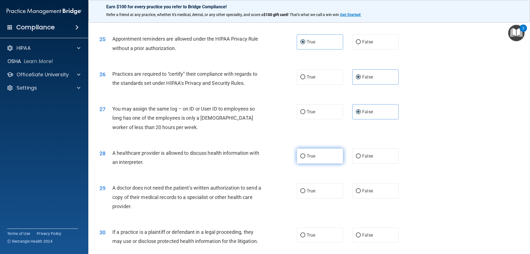
drag, startPoint x: 306, startPoint y: 151, endPoint x: 313, endPoint y: 143, distance: 10.0
click at [306, 151] on label "True" at bounding box center [320, 155] width 46 height 15
click at [305, 154] on input "True" at bounding box center [302, 156] width 5 height 4
radio input "true"
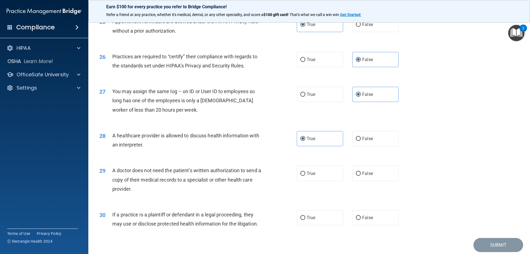
scroll to position [1031, 0]
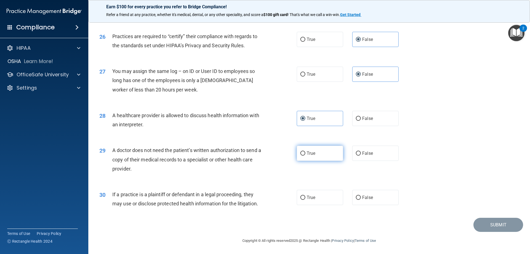
click at [306, 153] on span "True" at bounding box center [310, 152] width 9 height 5
click at [305, 153] on input "True" at bounding box center [302, 153] width 5 height 4
radio input "true"
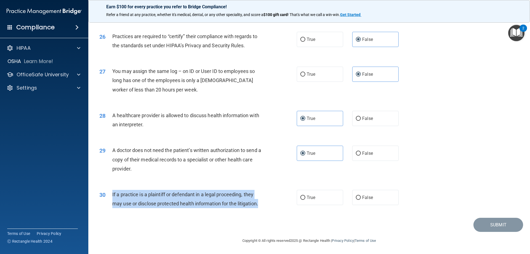
drag, startPoint x: 266, startPoint y: 204, endPoint x: 107, endPoint y: 197, distance: 159.0
click at [107, 197] on div "30 If a practice is a plaintiff or defendant in a legal proceeding, they may us…" at bounding box center [198, 200] width 214 height 21
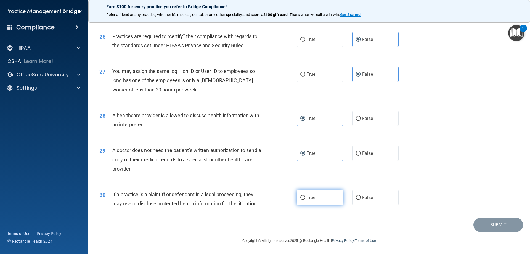
click at [332, 199] on label "True" at bounding box center [320, 197] width 46 height 15
click at [305, 199] on input "True" at bounding box center [302, 197] width 5 height 4
radio input "true"
click at [481, 223] on button "Submit" at bounding box center [498, 224] width 50 height 14
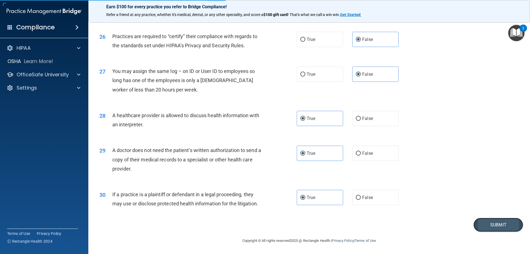
click at [499, 223] on button "Submit" at bounding box center [498, 224] width 50 height 14
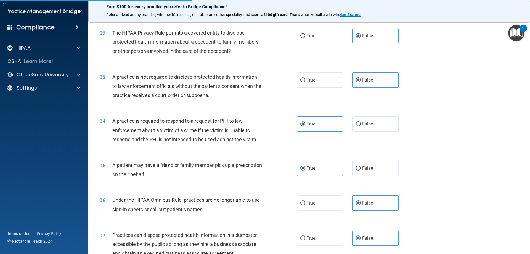
scroll to position [0, 0]
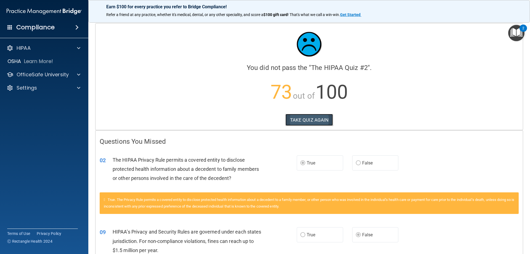
click at [318, 114] on button "TAKE QUIZ AGAIN" at bounding box center [309, 120] width 48 height 12
click at [314, 118] on button "TAKE QUIZ AGAIN" at bounding box center [309, 120] width 48 height 12
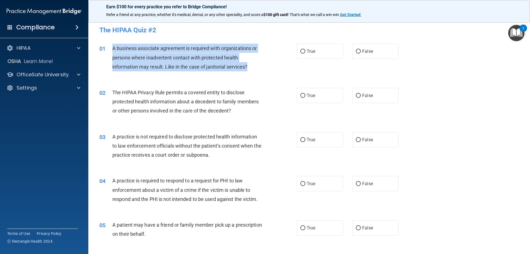
drag, startPoint x: 260, startPoint y: 68, endPoint x: 111, endPoint y: 50, distance: 149.8
click at [111, 50] on div "01 A business associate agreement is required with organizations or persons whe…" at bounding box center [198, 59] width 214 height 30
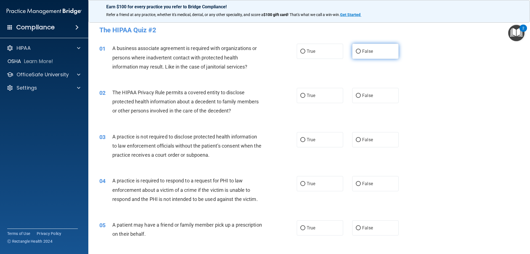
click at [377, 48] on label "False" at bounding box center [375, 51] width 46 height 15
click at [361, 49] on input "False" at bounding box center [358, 51] width 5 height 4
radio input "true"
click at [366, 102] on label "False" at bounding box center [375, 95] width 46 height 15
click at [361, 98] on input "False" at bounding box center [358, 96] width 5 height 4
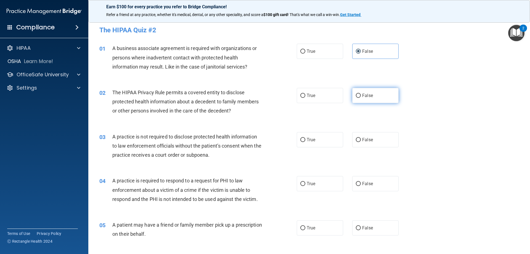
radio input "true"
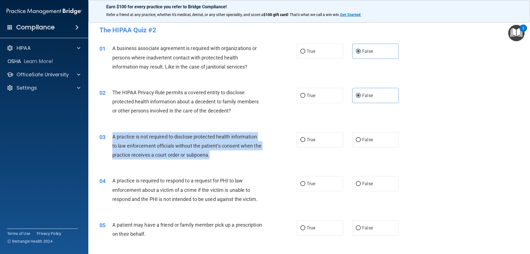
drag, startPoint x: 232, startPoint y: 156, endPoint x: 112, endPoint y: 137, distance: 121.6
click at [112, 137] on div "03 A practice is not required to disclose protected health information to law e…" at bounding box center [198, 147] width 214 height 30
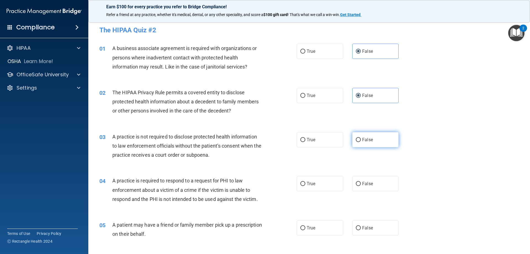
click at [366, 140] on span "False" at bounding box center [367, 139] width 11 height 5
click at [361, 140] on input "False" at bounding box center [358, 140] width 5 height 4
radio input "true"
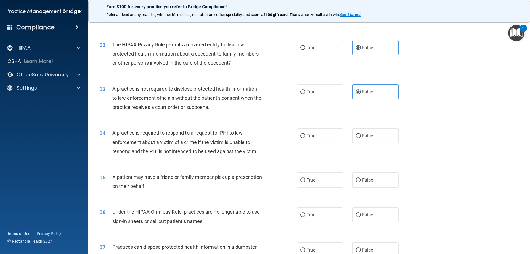
scroll to position [55, 0]
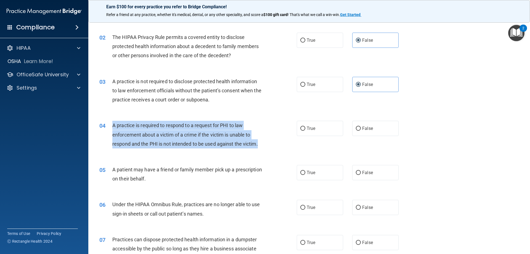
drag, startPoint x: 260, startPoint y: 147, endPoint x: 112, endPoint y: 126, distance: 148.7
click at [112, 126] on div "A practice is required to respond to a request for PHI to law enforcement about…" at bounding box center [189, 135] width 154 height 28
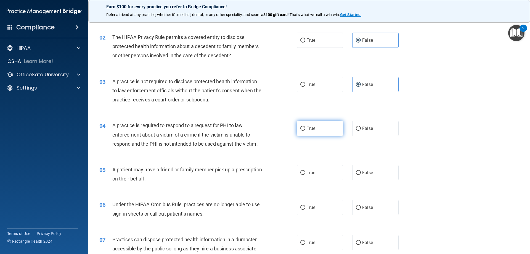
click at [319, 124] on label "True" at bounding box center [320, 128] width 46 height 15
click at [305, 126] on input "True" at bounding box center [302, 128] width 5 height 4
radio input "true"
click at [323, 174] on label "True" at bounding box center [320, 172] width 46 height 15
click at [305, 174] on input "True" at bounding box center [302, 172] width 5 height 4
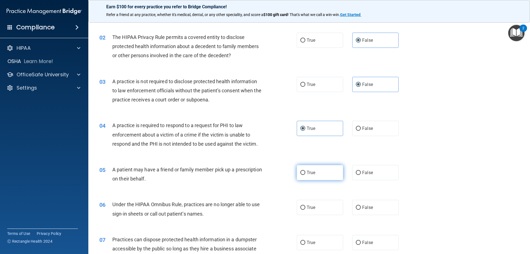
radio input "true"
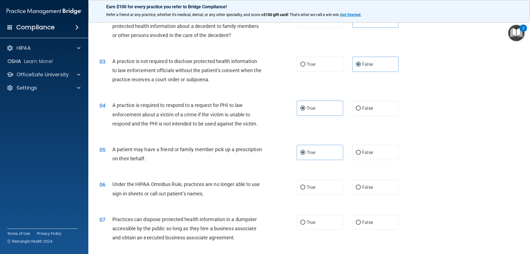
scroll to position [110, 0]
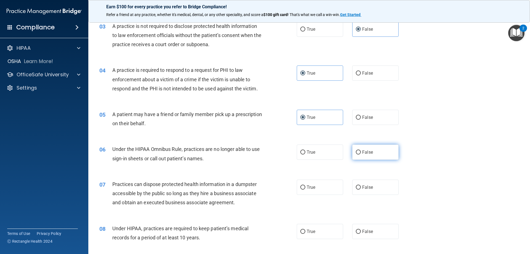
click at [381, 152] on label "False" at bounding box center [375, 151] width 46 height 15
click at [361, 152] on input "False" at bounding box center [358, 152] width 5 height 4
radio input "true"
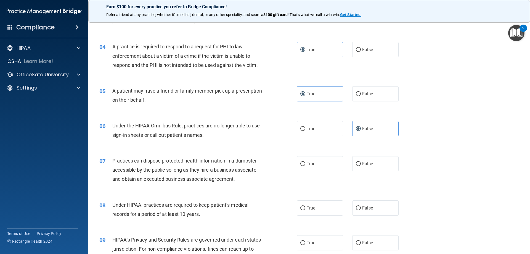
scroll to position [166, 0]
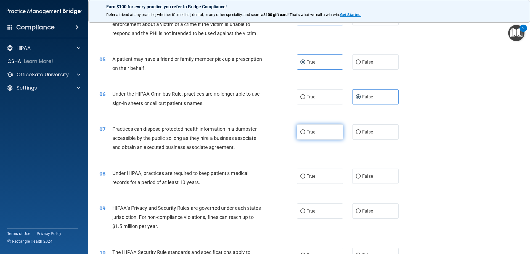
click at [322, 135] on label "True" at bounding box center [320, 131] width 46 height 15
click at [305, 134] on input "True" at bounding box center [302, 132] width 5 height 4
radio input "true"
click at [360, 170] on label "False" at bounding box center [375, 175] width 46 height 15
click at [360, 174] on input "False" at bounding box center [358, 176] width 5 height 4
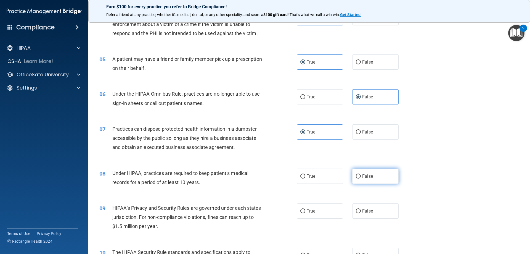
radio input "true"
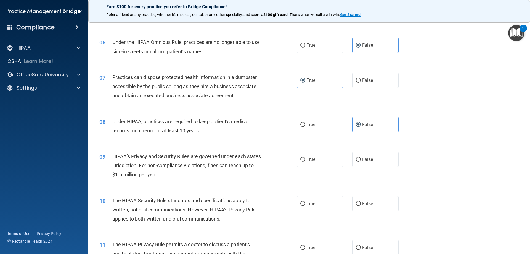
scroll to position [221, 0]
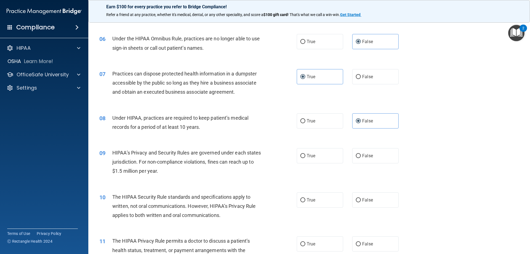
drag, startPoint x: 321, startPoint y: 158, endPoint x: 318, endPoint y: 169, distance: 11.0
click at [321, 159] on label "True" at bounding box center [320, 155] width 46 height 15
click at [305, 158] on input "True" at bounding box center [302, 156] width 5 height 4
radio input "true"
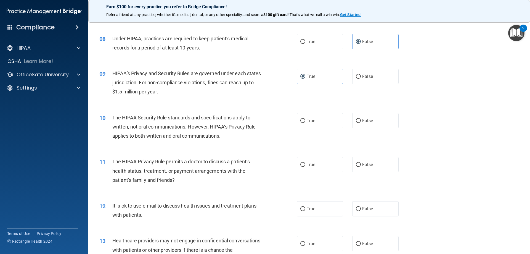
scroll to position [303, 0]
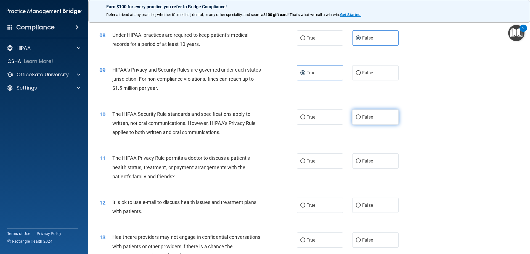
click at [365, 119] on label "False" at bounding box center [375, 116] width 46 height 15
click at [361, 119] on input "False" at bounding box center [358, 117] width 5 height 4
radio input "true"
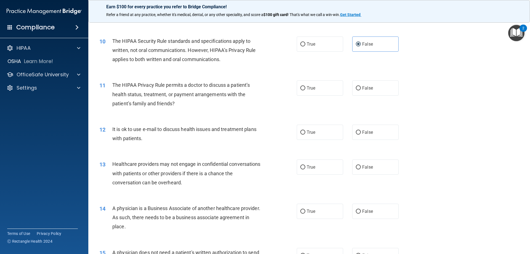
scroll to position [386, 0]
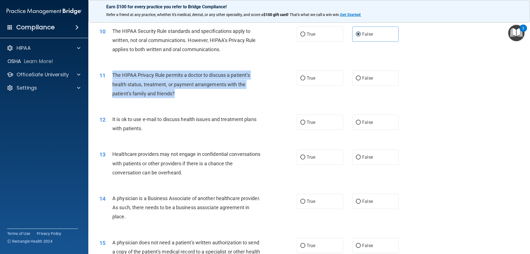
drag, startPoint x: 176, startPoint y: 92, endPoint x: 110, endPoint y: 75, distance: 68.0
click at [110, 75] on div "11 The HIPAA Privacy Rule permits a doctor to discuss a patient’s health status…" at bounding box center [198, 85] width 214 height 30
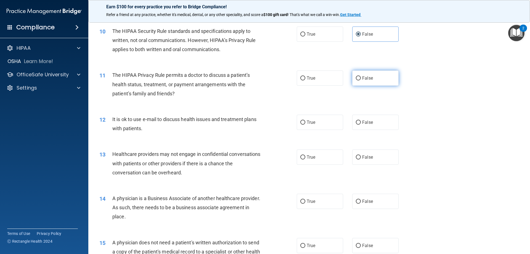
click at [372, 85] on label "False" at bounding box center [375, 77] width 46 height 15
click at [361, 80] on input "False" at bounding box center [358, 78] width 5 height 4
radio input "true"
click at [377, 127] on label "False" at bounding box center [375, 121] width 46 height 15
click at [361, 124] on input "False" at bounding box center [358, 122] width 5 height 4
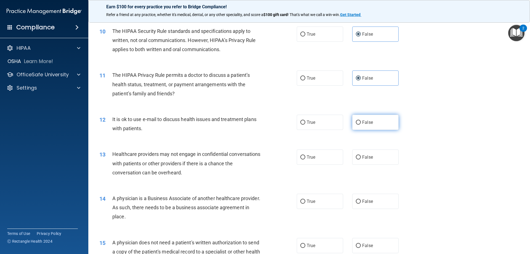
radio input "true"
click at [321, 157] on label "True" at bounding box center [320, 156] width 46 height 15
click at [305, 157] on input "True" at bounding box center [302, 157] width 5 height 4
radio input "true"
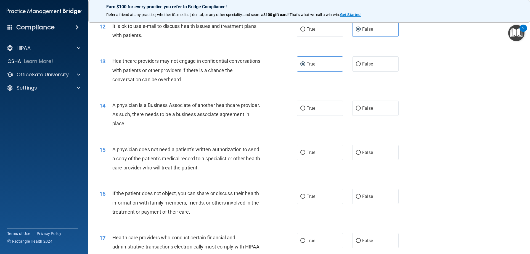
scroll to position [497, 0]
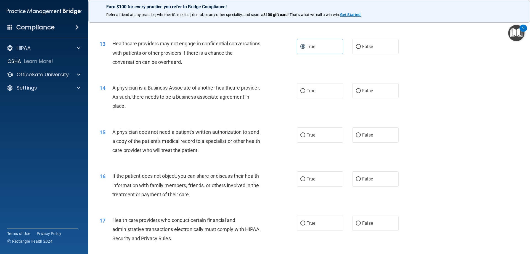
drag, startPoint x: 156, startPoint y: 107, endPoint x: 113, endPoint y: 88, distance: 47.2
click at [113, 88] on div "A physician is a Business Associate of another healthcare provider. As such, th…" at bounding box center [189, 97] width 154 height 28
click at [386, 92] on label "False" at bounding box center [375, 90] width 46 height 15
click at [361, 92] on input "False" at bounding box center [358, 91] width 5 height 4
radio input "true"
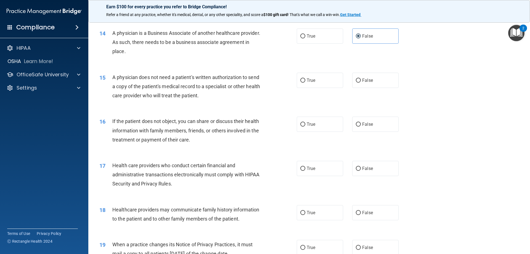
scroll to position [552, 0]
click at [305, 77] on label "True" at bounding box center [320, 79] width 46 height 15
click at [305, 78] on input "True" at bounding box center [302, 80] width 5 height 4
radio input "true"
click at [299, 127] on label "True" at bounding box center [320, 123] width 46 height 15
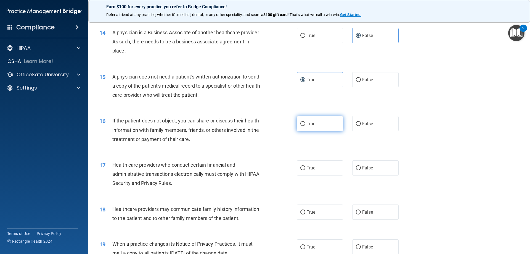
click at [300, 126] on input "True" at bounding box center [302, 124] width 5 height 4
radio input "true"
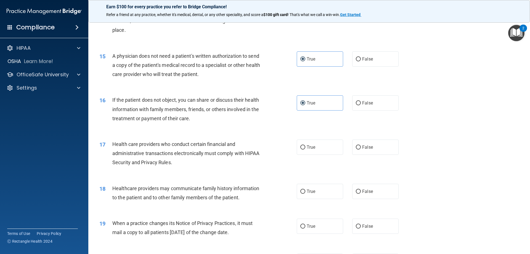
scroll to position [634, 0]
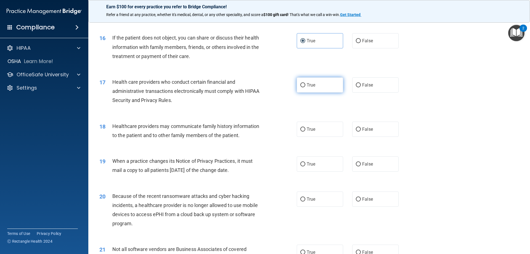
click at [311, 82] on span "True" at bounding box center [310, 84] width 9 height 5
click at [305, 83] on input "True" at bounding box center [302, 85] width 5 height 4
radio input "true"
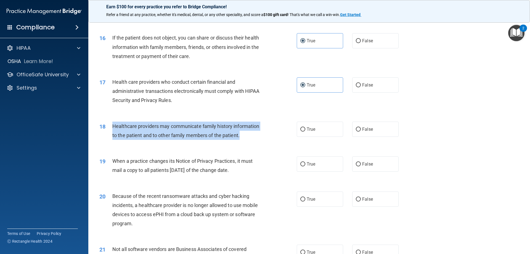
drag, startPoint x: 244, startPoint y: 136, endPoint x: 111, endPoint y: 124, distance: 133.8
click at [111, 124] on div "18 Healthcare providers may communicate family history information to the patie…" at bounding box center [198, 131] width 214 height 21
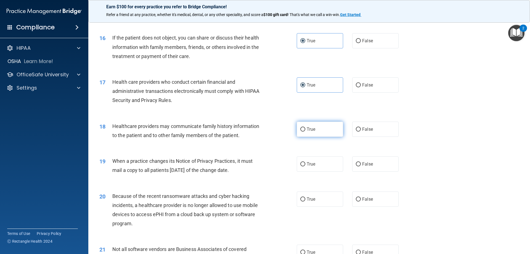
click at [315, 123] on label "True" at bounding box center [320, 128] width 46 height 15
click at [305, 127] on input "True" at bounding box center [302, 129] width 5 height 4
radio input "true"
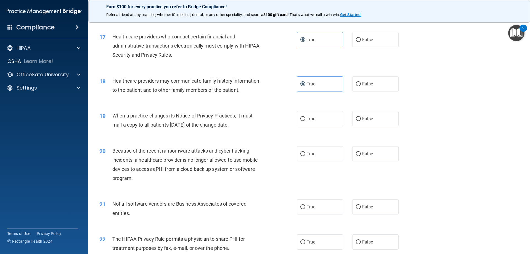
scroll to position [690, 0]
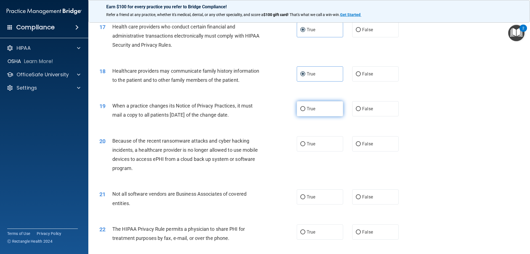
click at [308, 110] on span "True" at bounding box center [310, 108] width 9 height 5
click at [305, 110] on input "True" at bounding box center [302, 109] width 5 height 4
radio input "true"
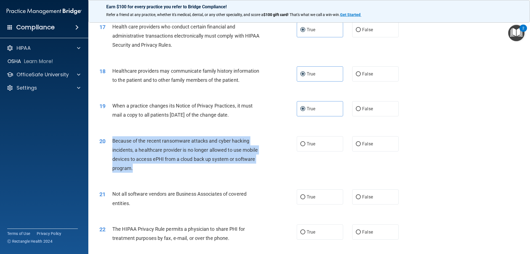
drag, startPoint x: 161, startPoint y: 172, endPoint x: 111, endPoint y: 140, distance: 58.8
click at [111, 140] on div "20 Because of the recent ransomware attacks and cyber hacking incidents, a heal…" at bounding box center [198, 155] width 214 height 39
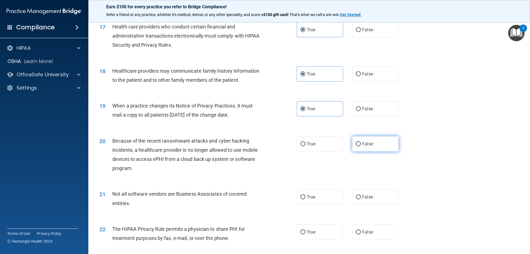
click at [363, 145] on span "False" at bounding box center [367, 143] width 11 height 5
click at [361, 145] on input "False" at bounding box center [358, 144] width 5 height 4
radio input "true"
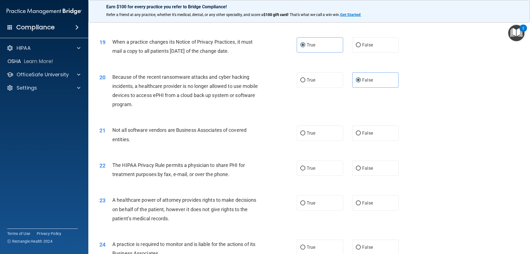
scroll to position [772, 0]
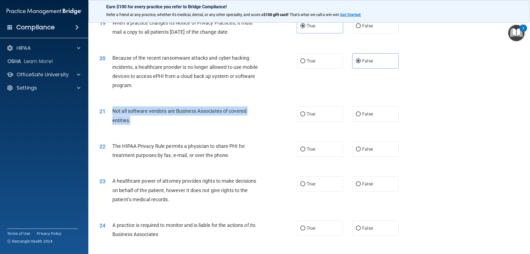
drag, startPoint x: 132, startPoint y: 119, endPoint x: 108, endPoint y: 110, distance: 25.2
click at [108, 110] on div "21 Not all software vendors are Business Associates of covered entities." at bounding box center [198, 116] width 214 height 21
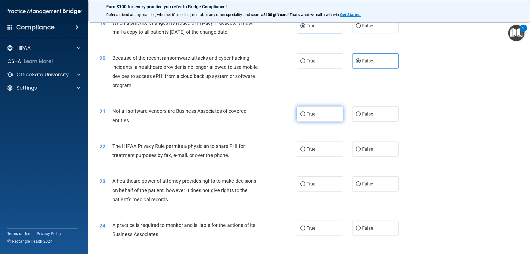
click at [312, 118] on label "True" at bounding box center [320, 113] width 46 height 15
click at [305, 116] on input "True" at bounding box center [302, 114] width 5 height 4
radio input "true"
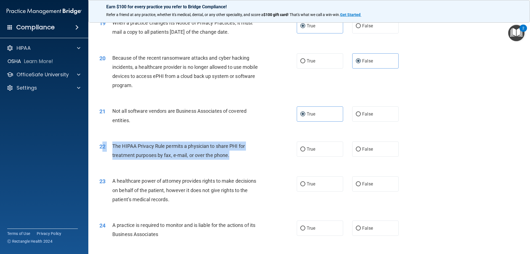
drag, startPoint x: 233, startPoint y: 161, endPoint x: 104, endPoint y: 150, distance: 129.6
click at [104, 150] on div "22 The HIPAA Privacy Rule permits a physician to share PHI for treatment purpos…" at bounding box center [198, 151] width 214 height 21
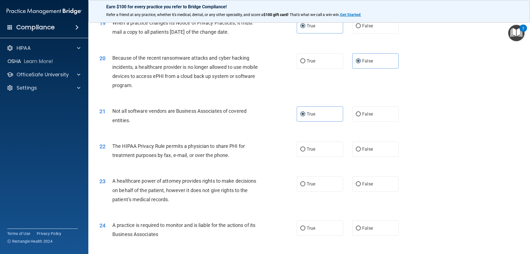
click at [246, 162] on div "22 The HIPAA Privacy Rule permits a physician to share PHI for treatment purpos…" at bounding box center [309, 151] width 428 height 35
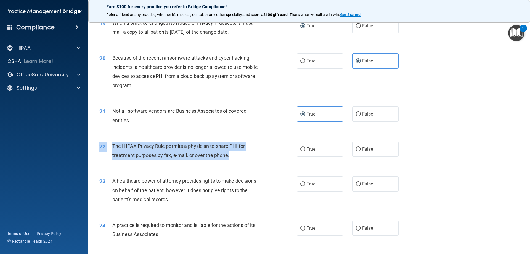
click at [236, 155] on div "The HIPAA Privacy Rule permits a physician to share PHI for treatment purposes …" at bounding box center [189, 150] width 154 height 18
click at [191, 152] on span "The HIPAA Privacy Rule permits a physician to share PHI for treatment purposes …" at bounding box center [178, 150] width 132 height 15
drag, startPoint x: 231, startPoint y: 157, endPoint x: 113, endPoint y: 146, distance: 118.8
click at [113, 146] on div "The HIPAA Privacy Rule permits a physician to share PHI for treatment purposes …" at bounding box center [189, 150] width 154 height 18
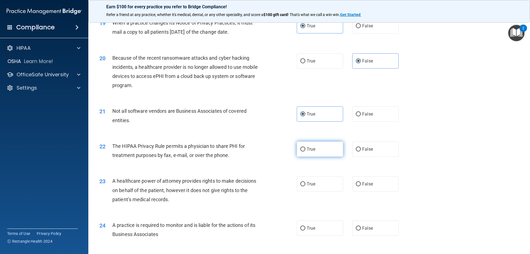
click at [306, 146] on span "True" at bounding box center [310, 148] width 9 height 5
click at [305, 147] on input "True" at bounding box center [302, 149] width 5 height 4
radio input "true"
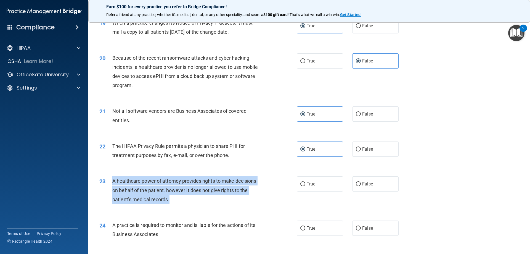
drag, startPoint x: 177, startPoint y: 198, endPoint x: 106, endPoint y: 183, distance: 71.6
click at [106, 183] on div "23 A healthcare power of attorney provides rights to make decisions on behalf o…" at bounding box center [198, 191] width 214 height 30
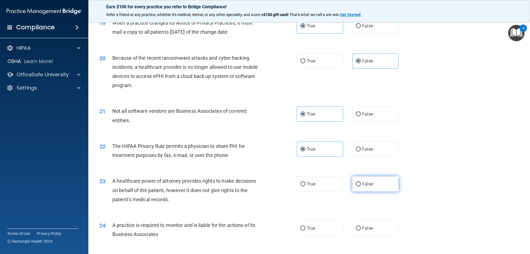
click at [377, 187] on label "False" at bounding box center [375, 183] width 46 height 15
click at [361, 186] on input "False" at bounding box center [358, 184] width 5 height 4
radio input "true"
click at [322, 226] on label "True" at bounding box center [320, 227] width 46 height 15
click at [305, 226] on input "True" at bounding box center [302, 228] width 5 height 4
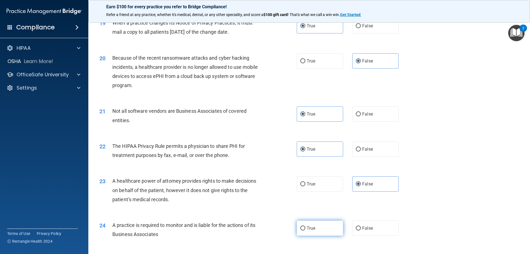
radio input "true"
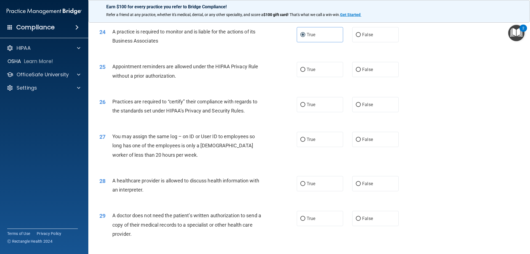
scroll to position [938, 0]
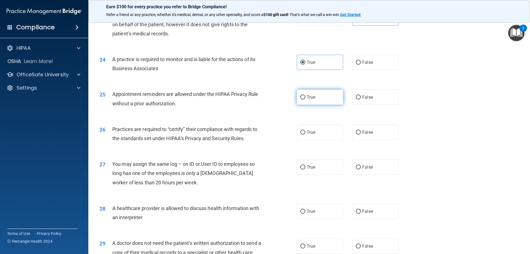
click at [334, 102] on label "True" at bounding box center [320, 96] width 46 height 15
click at [305, 99] on input "True" at bounding box center [302, 97] width 5 height 4
radio input "true"
click at [253, 140] on div "Practices are required to “certify” their compliance with regards to the standa…" at bounding box center [189, 133] width 154 height 18
click at [391, 132] on label "False" at bounding box center [375, 131] width 46 height 15
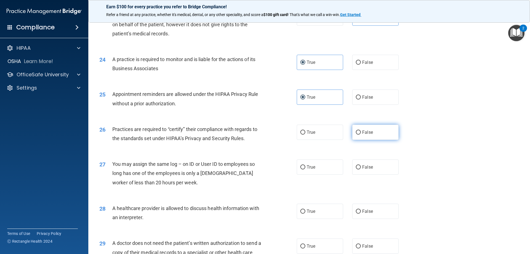
click at [361, 132] on input "False" at bounding box center [358, 132] width 5 height 4
radio input "true"
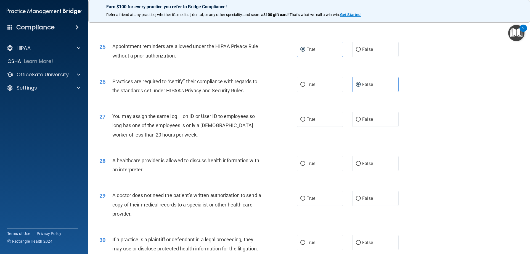
scroll to position [993, 0]
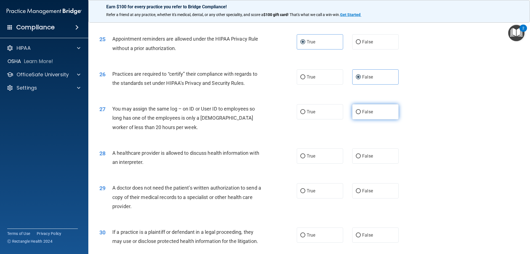
click at [380, 111] on label "False" at bounding box center [375, 111] width 46 height 15
click at [361, 111] on input "False" at bounding box center [358, 112] width 5 height 4
radio input "true"
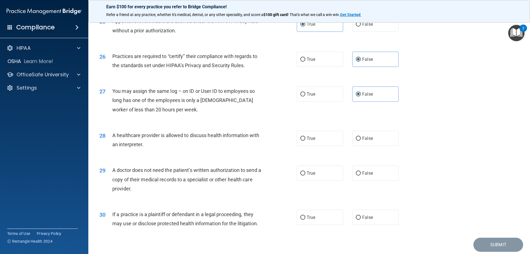
scroll to position [1021, 0]
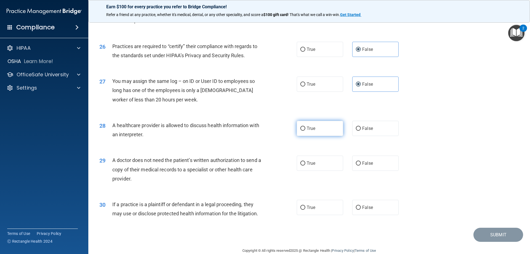
click at [331, 129] on label "True" at bounding box center [320, 128] width 46 height 15
click at [305, 129] on input "True" at bounding box center [302, 128] width 5 height 4
radio input "true"
click at [322, 160] on label "True" at bounding box center [320, 162] width 46 height 15
click at [305, 161] on input "True" at bounding box center [302, 163] width 5 height 4
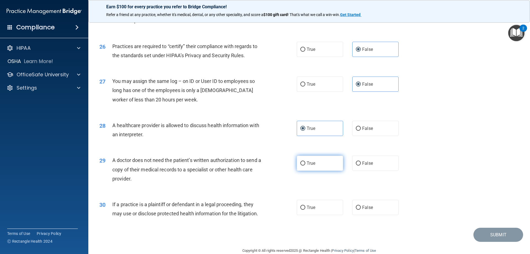
radio input "true"
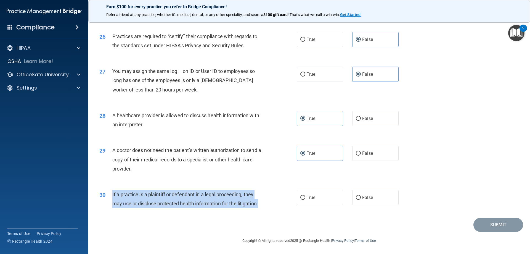
drag, startPoint x: 265, startPoint y: 205, endPoint x: 110, endPoint y: 192, distance: 156.1
click at [110, 192] on div "30 If a practice is a plaintiff or defendant in a legal proceeding, they may us…" at bounding box center [198, 200] width 214 height 21
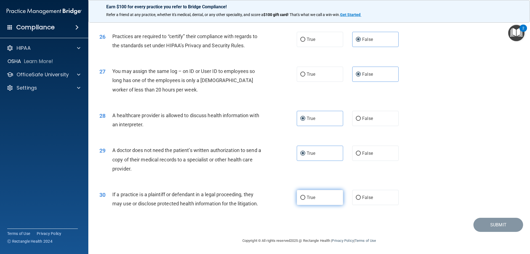
click at [308, 199] on span "True" at bounding box center [310, 196] width 9 height 5
click at [305, 199] on input "True" at bounding box center [302, 197] width 5 height 4
radio input "true"
click at [498, 223] on button "Submit" at bounding box center [498, 224] width 50 height 14
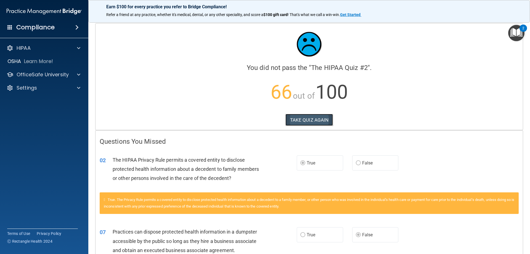
click at [313, 123] on button "TAKE QUIZ AGAIN" at bounding box center [309, 120] width 48 height 12
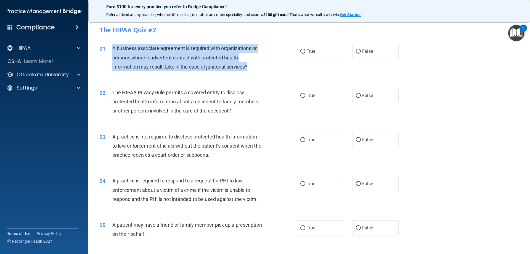
drag, startPoint x: 253, startPoint y: 70, endPoint x: 110, endPoint y: 49, distance: 144.3
click at [110, 49] on div "01 A business associate agreement is required with organizations or persons whe…" at bounding box center [198, 59] width 214 height 30
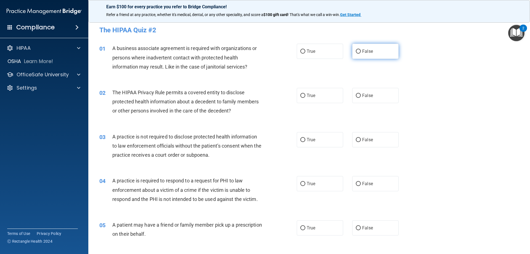
click at [373, 55] on label "False" at bounding box center [375, 51] width 46 height 15
click at [361, 54] on input "False" at bounding box center [358, 51] width 5 height 4
radio input "true"
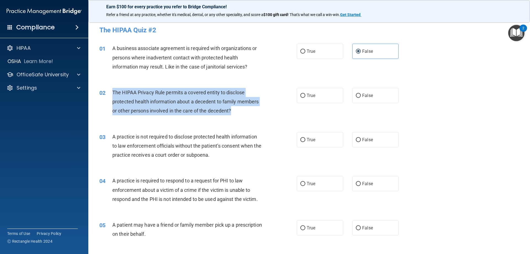
drag, startPoint x: 257, startPoint y: 114, endPoint x: 113, endPoint y: 90, distance: 146.4
click at [113, 90] on div "The HIPAA Privacy Rule permits a covered entity to disclose protected health in…" at bounding box center [189, 102] width 154 height 28
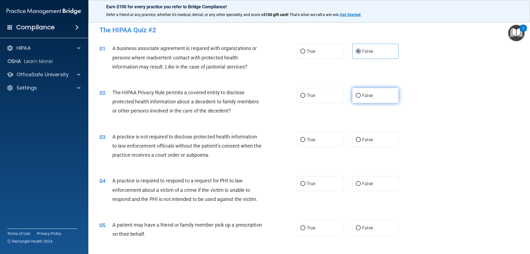
click at [378, 94] on label "False" at bounding box center [375, 95] width 46 height 15
click at [361, 94] on input "False" at bounding box center [358, 96] width 5 height 4
radio input "true"
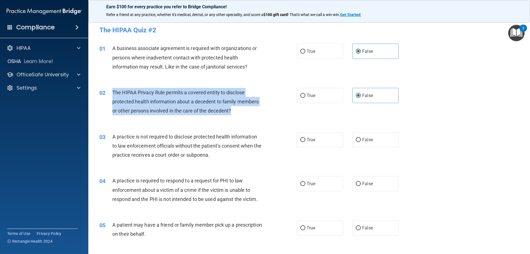
drag, startPoint x: 256, startPoint y: 112, endPoint x: 106, endPoint y: 94, distance: 150.4
click at [106, 94] on div "02 The HIPAA Privacy Rule permits a covered entity to disclose protected health…" at bounding box center [198, 103] width 214 height 30
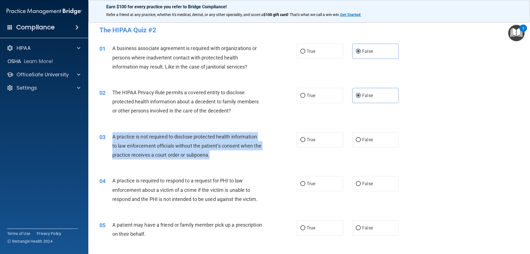
drag, startPoint x: 234, startPoint y: 153, endPoint x: 112, endPoint y: 139, distance: 123.5
click at [112, 139] on div "03 A practice is not required to disclose protected health information to law e…" at bounding box center [198, 147] width 214 height 30
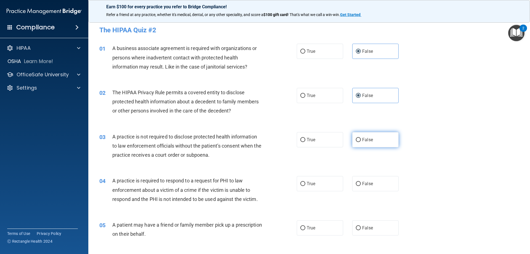
click at [370, 142] on span "False" at bounding box center [367, 139] width 11 height 5
click at [361, 142] on input "False" at bounding box center [358, 140] width 5 height 4
radio input "true"
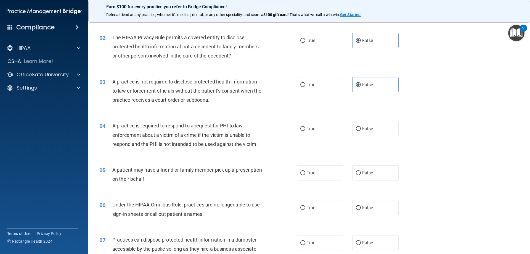
scroll to position [55, 0]
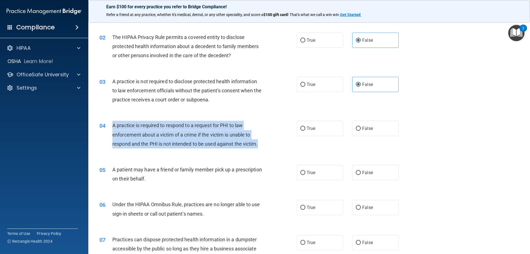
drag, startPoint x: 259, startPoint y: 144, endPoint x: 109, endPoint y: 125, distance: 151.3
click at [109, 125] on div "04 A practice is required to respond to a request for PHI to law enforcement ab…" at bounding box center [198, 136] width 214 height 30
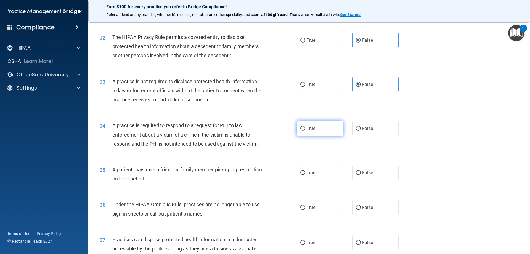
click at [316, 126] on label "True" at bounding box center [320, 128] width 46 height 15
click at [305, 126] on input "True" at bounding box center [302, 128] width 5 height 4
radio input "true"
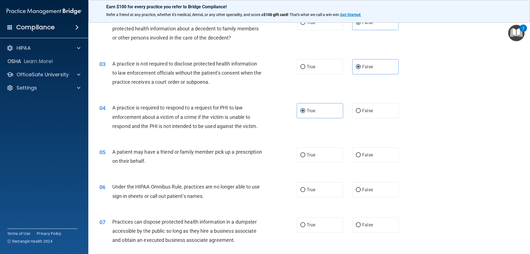
scroll to position [83, 0]
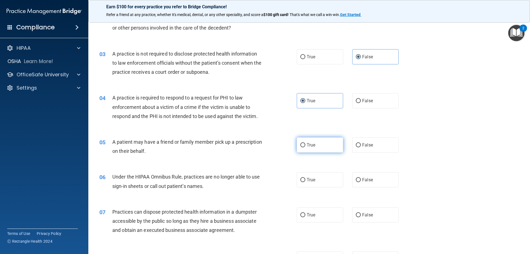
click at [323, 145] on label "True" at bounding box center [320, 144] width 46 height 15
click at [305, 145] on input "True" at bounding box center [302, 145] width 5 height 4
radio input "true"
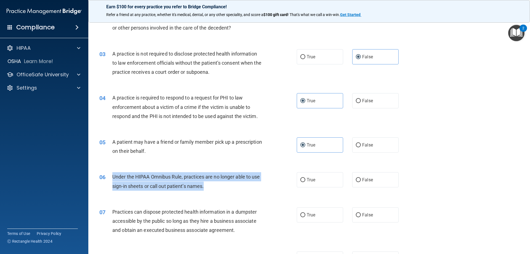
drag, startPoint x: 222, startPoint y: 184, endPoint x: 111, endPoint y: 179, distance: 110.5
click at [111, 179] on div "06 Under the HIPAA Omnibus Rule, practices are no longer able to use sign-in sh…" at bounding box center [198, 182] width 214 height 21
click at [214, 184] on div "Under the HIPAA Omnibus Rule, practices are no longer able to use sign-in sheet…" at bounding box center [189, 181] width 154 height 18
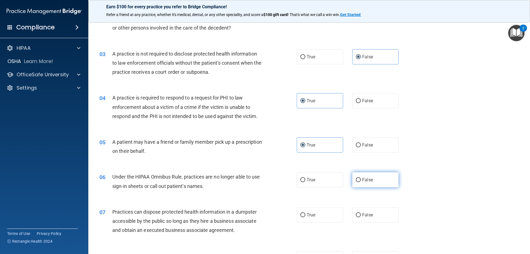
click at [381, 183] on label "False" at bounding box center [375, 179] width 46 height 15
click at [361, 182] on input "False" at bounding box center [358, 180] width 5 height 4
radio input "true"
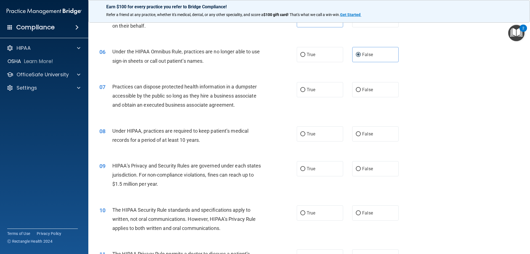
scroll to position [221, 0]
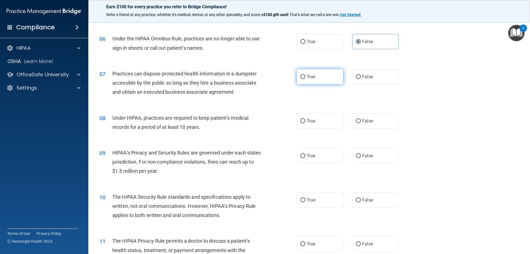
click at [305, 72] on label "True" at bounding box center [320, 76] width 46 height 15
click at [305, 75] on input "True" at bounding box center [302, 77] width 5 height 4
radio input "true"
click at [379, 73] on label "False" at bounding box center [375, 76] width 46 height 15
click at [361, 75] on input "False" at bounding box center [358, 77] width 5 height 4
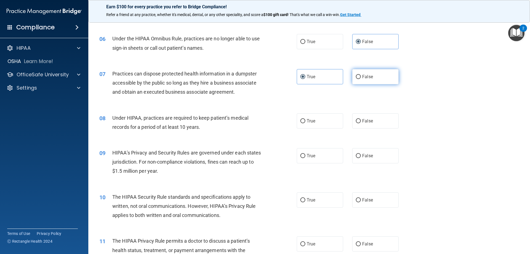
radio input "true"
radio input "false"
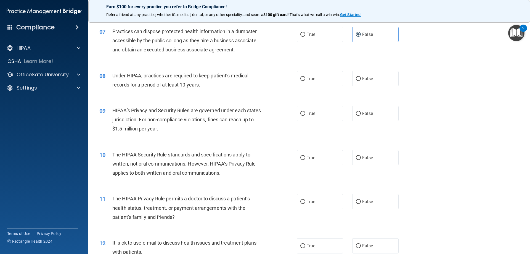
scroll to position [276, 0]
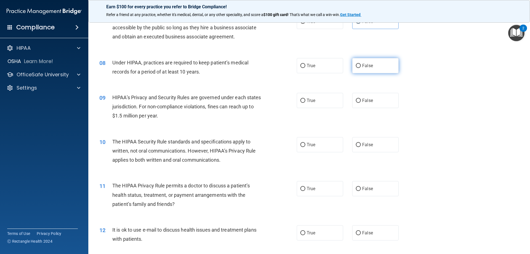
click at [358, 63] on label "False" at bounding box center [375, 65] width 46 height 15
click at [358, 64] on input "False" at bounding box center [358, 66] width 5 height 4
radio input "true"
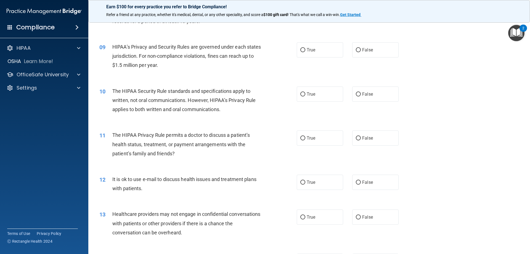
scroll to position [331, 0]
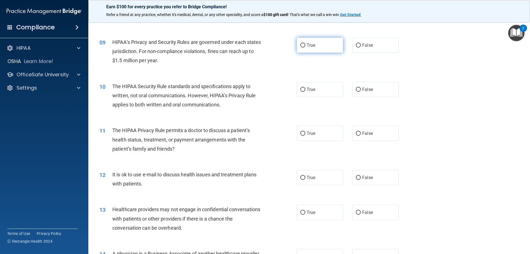
click at [320, 44] on label "True" at bounding box center [320, 45] width 46 height 15
click at [305, 44] on input "True" at bounding box center [302, 45] width 5 height 4
radio input "true"
click at [356, 47] on input "False" at bounding box center [358, 45] width 5 height 4
radio input "true"
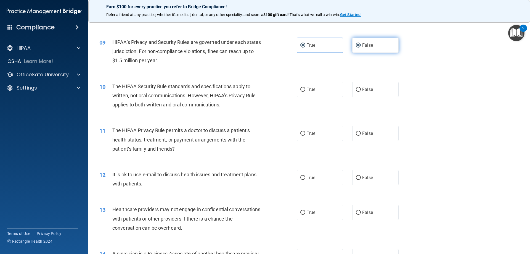
radio input "false"
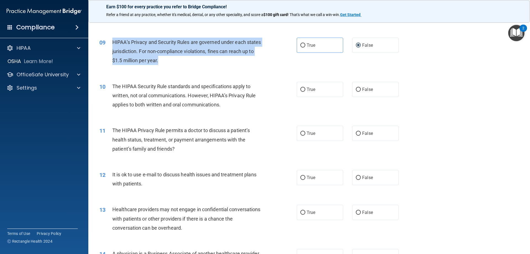
drag, startPoint x: 172, startPoint y: 60, endPoint x: 109, endPoint y: 39, distance: 66.5
click at [109, 39] on div "09 HIPAA’s Privacy and Security Rules are governed under each states jurisdicti…" at bounding box center [198, 53] width 214 height 30
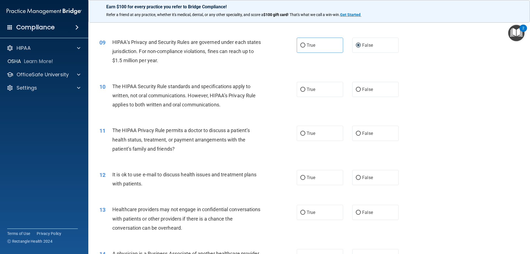
click at [242, 106] on div "The HIPAA Security Rule standards and specifications apply to written, not oral…" at bounding box center [189, 96] width 154 height 28
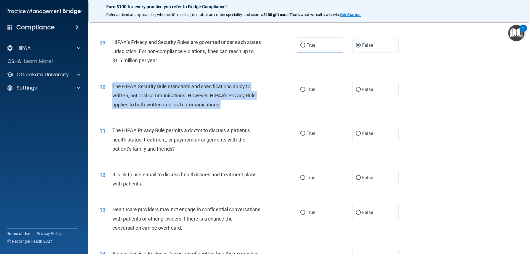
drag, startPoint x: 229, startPoint y: 106, endPoint x: 112, endPoint y: 88, distance: 117.8
click at [112, 88] on div "The HIPAA Security Rule standards and specifications apply to written, not oral…" at bounding box center [189, 96] width 154 height 28
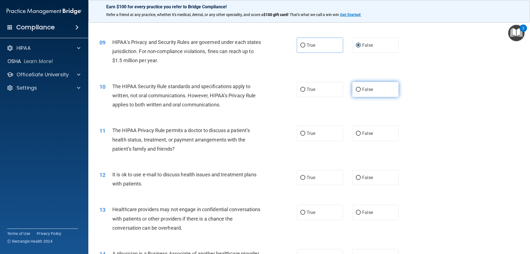
click at [381, 83] on label "False" at bounding box center [375, 89] width 46 height 15
click at [361, 87] on input "False" at bounding box center [358, 89] width 5 height 4
radio input "true"
click at [368, 129] on label "False" at bounding box center [375, 133] width 46 height 15
click at [361, 131] on input "False" at bounding box center [358, 133] width 5 height 4
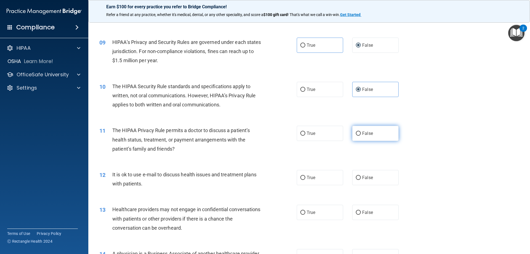
radio input "true"
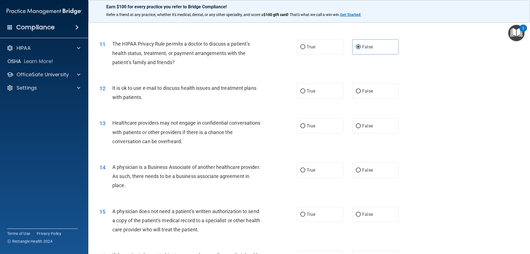
scroll to position [441, 0]
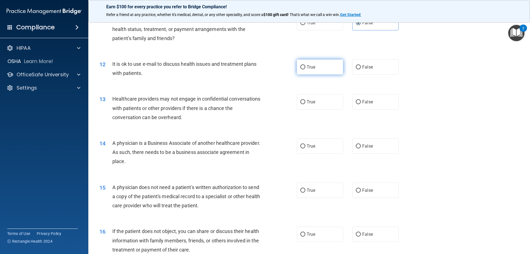
click at [325, 68] on label "True" at bounding box center [320, 66] width 46 height 15
click at [305, 68] on input "True" at bounding box center [302, 67] width 5 height 4
radio input "true"
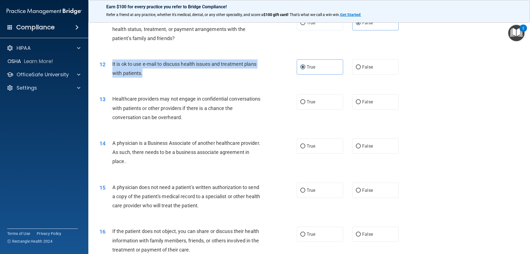
drag, startPoint x: 150, startPoint y: 74, endPoint x: 112, endPoint y: 66, distance: 38.4
click at [112, 66] on div "It is ok to use e-mail to discuss health issues and treatment plans with patien…" at bounding box center [189, 68] width 154 height 18
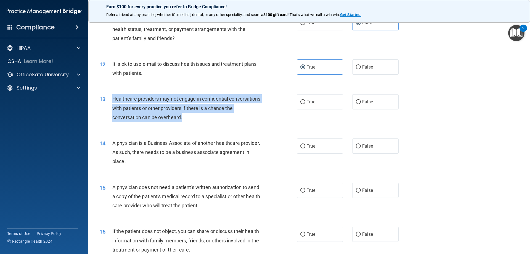
drag, startPoint x: 195, startPoint y: 122, endPoint x: 108, endPoint y: 103, distance: 89.2
click at [108, 103] on div "13 Healthcare providers may not engage in confidential conversations with patie…" at bounding box center [198, 109] width 214 height 30
drag, startPoint x: 146, startPoint y: 105, endPoint x: 269, endPoint y: 106, distance: 122.5
click at [269, 106] on div "13 Healthcare providers may not engage in confidential conversations with patie…" at bounding box center [198, 109] width 214 height 30
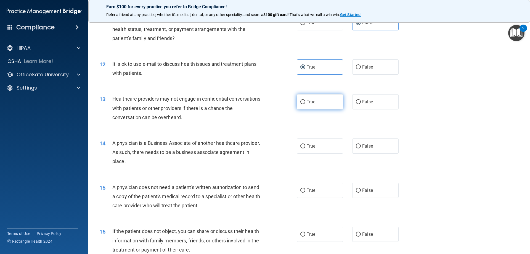
click at [306, 99] on label "True" at bounding box center [320, 101] width 46 height 15
click at [305, 100] on input "True" at bounding box center [302, 102] width 5 height 4
radio input "true"
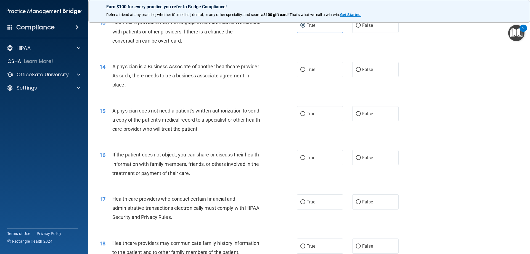
scroll to position [524, 0]
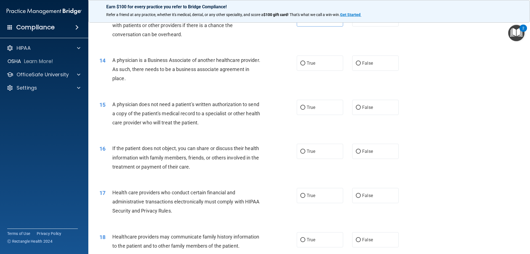
drag, startPoint x: 171, startPoint y: 77, endPoint x: 111, endPoint y: 64, distance: 61.2
click at [111, 64] on div "14 A physician is a Business Associate of another healthcare provider. As such,…" at bounding box center [198, 70] width 214 height 30
click at [387, 64] on label "False" at bounding box center [375, 62] width 46 height 15
click at [361, 64] on input "False" at bounding box center [358, 63] width 5 height 4
radio input "true"
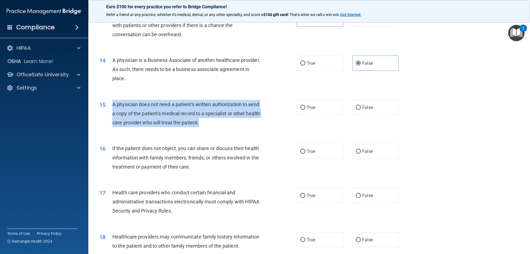
drag, startPoint x: 221, startPoint y: 126, endPoint x: 106, endPoint y: 107, distance: 116.3
click at [106, 107] on div "15 A physician does not need a patient's written authorization to send a copy o…" at bounding box center [198, 115] width 214 height 30
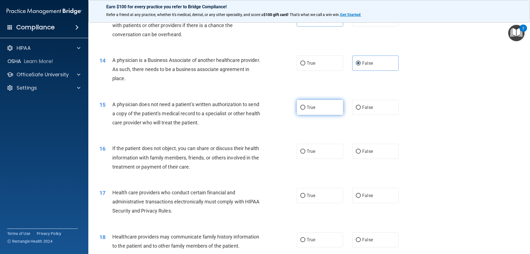
click at [308, 111] on label "True" at bounding box center [320, 107] width 46 height 15
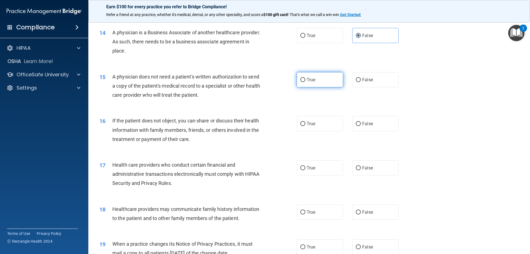
click at [303, 79] on label "True" at bounding box center [320, 79] width 46 height 15
click at [303, 79] on input "True" at bounding box center [302, 80] width 5 height 4
radio input "true"
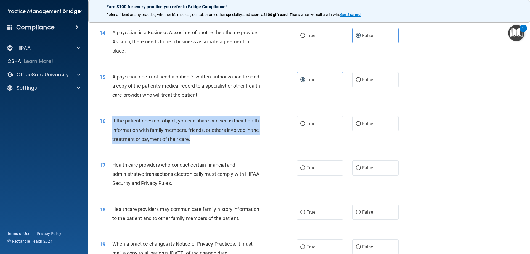
drag, startPoint x: 193, startPoint y: 141, endPoint x: 109, endPoint y: 116, distance: 87.5
click at [109, 116] on div "16 If the patient does not object, you can share or discuss their health inform…" at bounding box center [198, 131] width 214 height 30
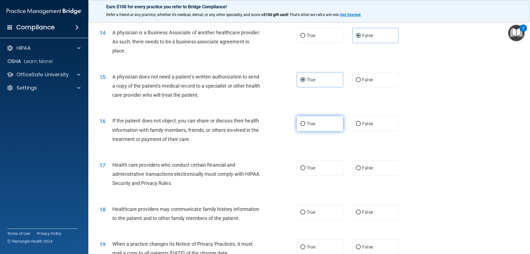
click at [304, 123] on label "True" at bounding box center [320, 123] width 46 height 15
click at [304, 123] on input "True" at bounding box center [302, 124] width 5 height 4
radio input "true"
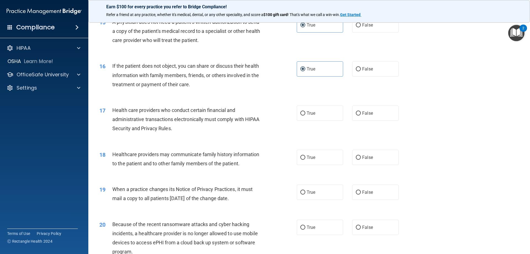
scroll to position [607, 0]
click at [319, 108] on label "True" at bounding box center [320, 112] width 46 height 15
click at [305, 111] on input "True" at bounding box center [302, 113] width 5 height 4
radio input "true"
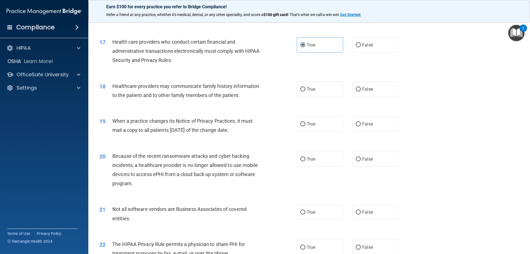
scroll to position [690, 0]
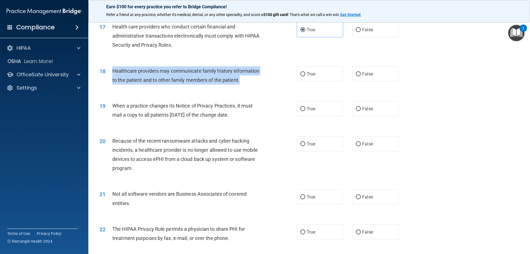
drag, startPoint x: 243, startPoint y: 81, endPoint x: 109, endPoint y: 69, distance: 134.6
click at [109, 69] on div "18 Healthcare providers may communicate family history information to the patie…" at bounding box center [198, 76] width 214 height 21
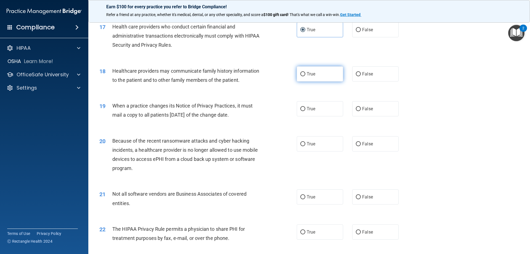
click at [316, 71] on label "True" at bounding box center [320, 73] width 46 height 15
click at [305, 72] on input "True" at bounding box center [302, 74] width 5 height 4
radio input "true"
click at [362, 71] on label "False" at bounding box center [375, 73] width 46 height 15
click at [361, 72] on input "False" at bounding box center [358, 74] width 5 height 4
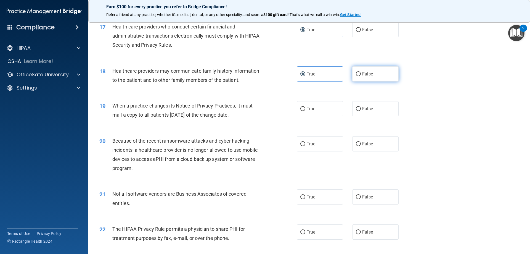
radio input "true"
radio input "false"
drag, startPoint x: 246, startPoint y: 115, endPoint x: 105, endPoint y: 108, distance: 141.4
click at [105, 108] on div "19 When a practice changes its Notice of Privacy Practices, it must mail a copy…" at bounding box center [198, 111] width 214 height 21
click at [380, 113] on label "False" at bounding box center [375, 108] width 46 height 15
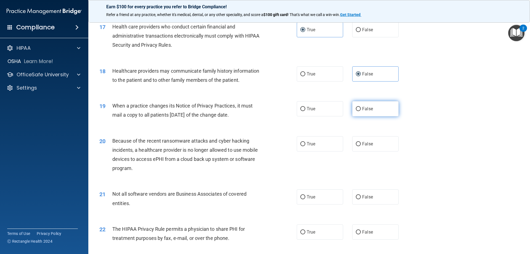
click at [361, 111] on input "False" at bounding box center [358, 109] width 5 height 4
radio input "true"
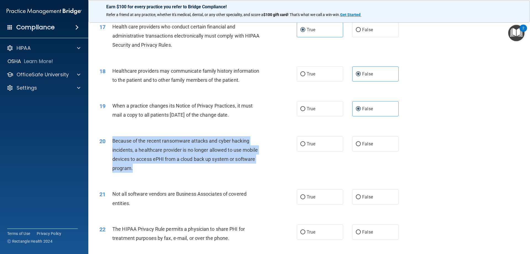
drag, startPoint x: 141, startPoint y: 170, endPoint x: 107, endPoint y: 138, distance: 47.0
click at [107, 138] on div "20 Because of the recent ransomware attacks and cyber hacking incidents, a heal…" at bounding box center [198, 155] width 214 height 39
click at [300, 143] on input "True" at bounding box center [302, 144] width 5 height 4
radio input "true"
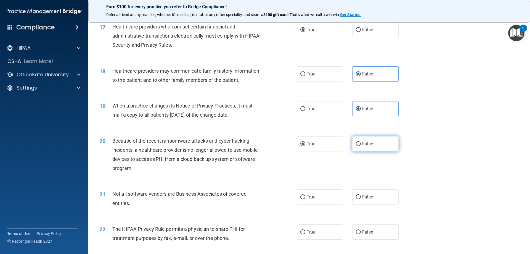
click at [361, 146] on label "False" at bounding box center [375, 143] width 46 height 15
click at [361, 146] on input "False" at bounding box center [358, 144] width 5 height 4
radio input "true"
radio input "false"
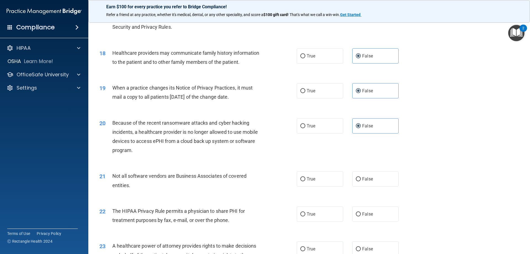
scroll to position [745, 0]
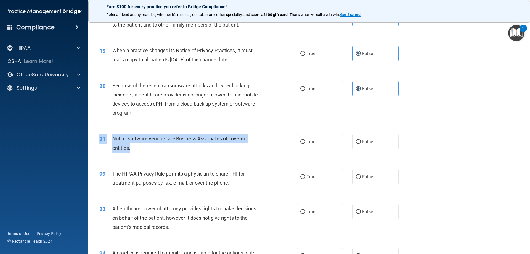
drag, startPoint x: 141, startPoint y: 146, endPoint x: 97, endPoint y: 135, distance: 45.8
click at [97, 135] on div "21 Not all software vendors are Business Associates of covered entities." at bounding box center [198, 144] width 214 height 21
click at [144, 144] on div "Not all software vendors are Business Associates of covered entities." at bounding box center [189, 143] width 154 height 18
drag, startPoint x: 139, startPoint y: 149, endPoint x: 114, endPoint y: 142, distance: 25.8
click at [114, 142] on div "Not all software vendors are Business Associates of covered entities." at bounding box center [189, 143] width 154 height 18
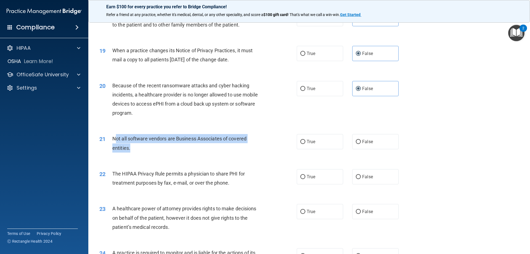
click at [145, 150] on div "Not all software vendors are Business Associates of covered entities." at bounding box center [189, 143] width 154 height 18
drag, startPoint x: 139, startPoint y: 150, endPoint x: 109, endPoint y: 142, distance: 31.9
click at [109, 142] on div "21 Not all software vendors are Business Associates of covered entities." at bounding box center [198, 144] width 214 height 21
drag, startPoint x: 121, startPoint y: 139, endPoint x: 132, endPoint y: 142, distance: 12.0
click at [132, 142] on div "Not all software vendors are Business Associates of covered entities." at bounding box center [189, 143] width 154 height 18
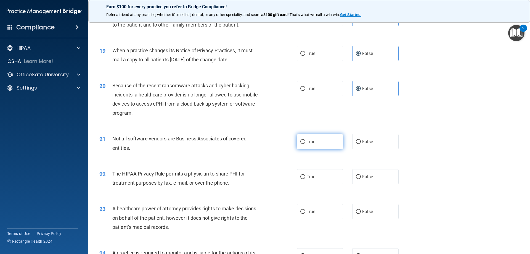
click at [324, 137] on label "True" at bounding box center [320, 141] width 46 height 15
click at [305, 140] on input "True" at bounding box center [302, 142] width 5 height 4
radio input "true"
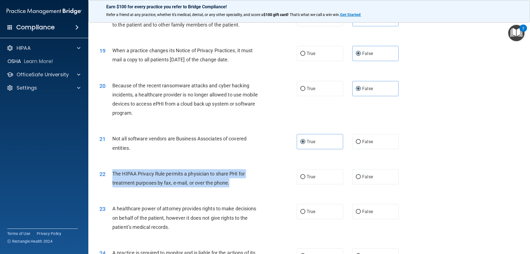
drag, startPoint x: 237, startPoint y: 186, endPoint x: 108, endPoint y: 175, distance: 129.9
click at [108, 175] on div "22 The HIPAA Privacy Rule permits a physician to share PHI for treatment purpos…" at bounding box center [198, 179] width 214 height 21
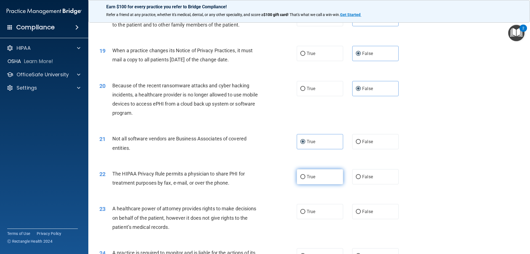
click at [311, 179] on span "True" at bounding box center [310, 176] width 9 height 5
click at [305, 179] on input "True" at bounding box center [302, 177] width 5 height 4
radio input "true"
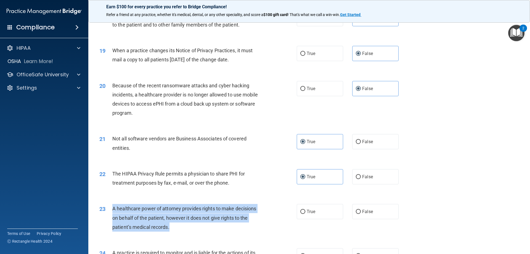
drag, startPoint x: 182, startPoint y: 226, endPoint x: 105, endPoint y: 208, distance: 79.0
click at [105, 208] on div "23 A healthcare power of attorney provides rights to make decisions on behalf o…" at bounding box center [198, 219] width 214 height 30
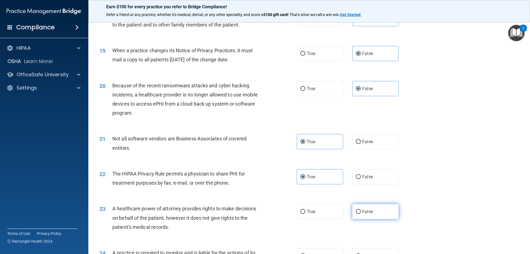
click at [371, 208] on label "False" at bounding box center [375, 211] width 46 height 15
click at [361, 209] on input "False" at bounding box center [358, 211] width 5 height 4
radio input "true"
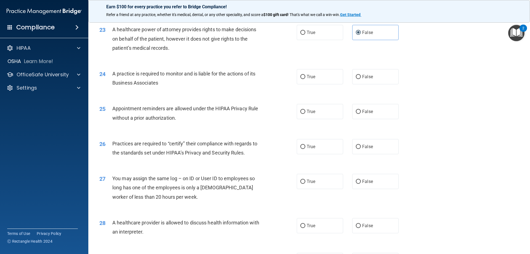
scroll to position [965, 0]
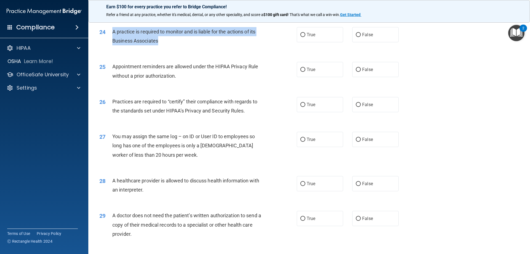
drag, startPoint x: 186, startPoint y: 41, endPoint x: 110, endPoint y: 34, distance: 76.5
click at [110, 34] on div "24 A practice is required to monitor and is liable for the actions of its Busin…" at bounding box center [198, 37] width 214 height 21
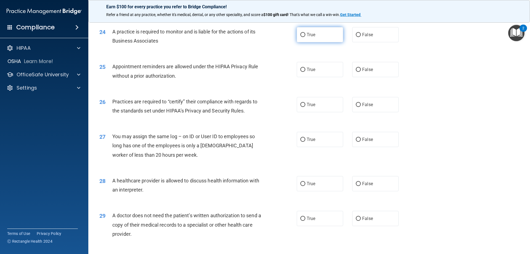
click at [297, 30] on label "True" at bounding box center [320, 34] width 46 height 15
click at [300, 33] on input "True" at bounding box center [302, 35] width 5 height 4
radio input "true"
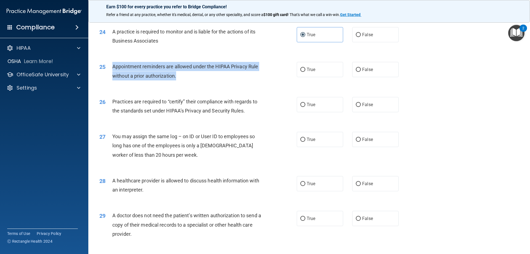
drag, startPoint x: 182, startPoint y: 77, endPoint x: 111, endPoint y: 68, distance: 71.2
click at [111, 68] on div "25 Appointment reminders are allowed under the HIPAA Privacy Rule without a pri…" at bounding box center [198, 72] width 214 height 21
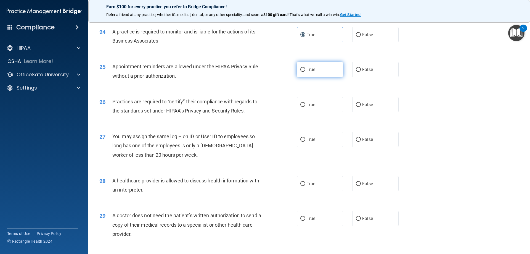
drag, startPoint x: 126, startPoint y: 67, endPoint x: 324, endPoint y: 65, distance: 198.6
click at [324, 65] on label "True" at bounding box center [320, 69] width 46 height 15
click at [305, 68] on input "True" at bounding box center [302, 70] width 5 height 4
radio input "true"
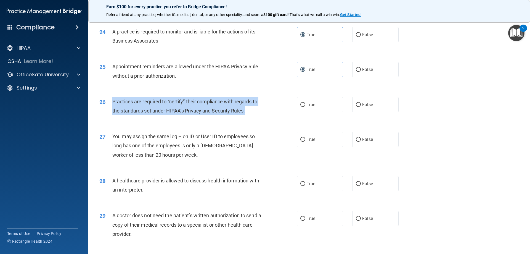
drag, startPoint x: 248, startPoint y: 109, endPoint x: 106, endPoint y: 99, distance: 142.7
click at [106, 99] on div "26 Practices are required to “certify” their compliance with regards to the sta…" at bounding box center [198, 107] width 214 height 21
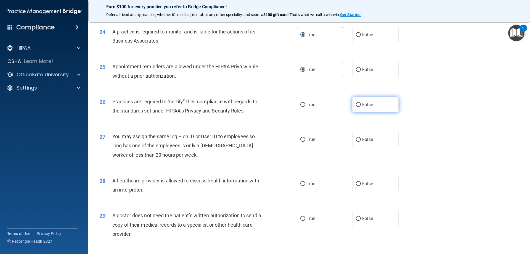
click at [382, 105] on label "False" at bounding box center [375, 104] width 46 height 15
click at [361, 105] on input "False" at bounding box center [358, 105] width 5 height 4
radio input "true"
click at [372, 139] on label "False" at bounding box center [375, 139] width 46 height 15
click at [361, 139] on input "False" at bounding box center [358, 139] width 5 height 4
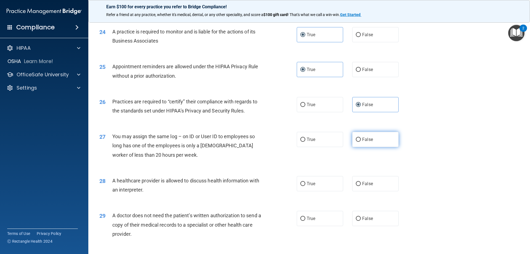
radio input "true"
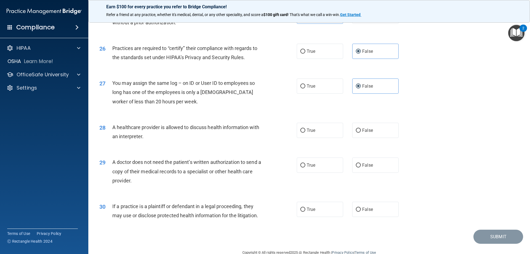
scroll to position [1021, 0]
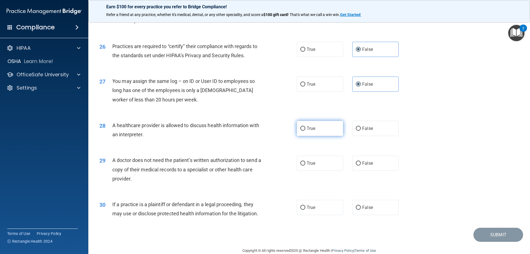
click at [310, 127] on span "True" at bounding box center [310, 128] width 9 height 5
click at [305, 127] on input "True" at bounding box center [302, 128] width 5 height 4
radio input "true"
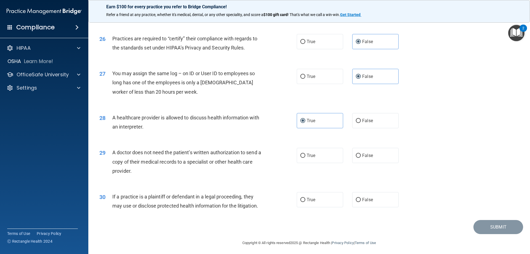
scroll to position [1031, 0]
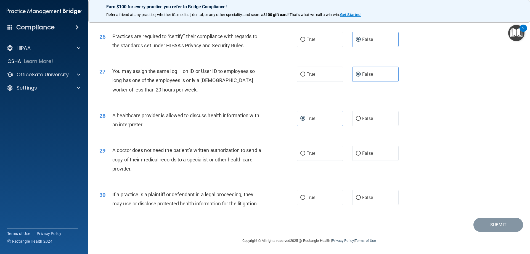
click at [182, 166] on div "A doctor does not need the patient’s written authorization to send a copy of th…" at bounding box center [189, 159] width 154 height 28
click at [319, 156] on label "True" at bounding box center [320, 152] width 46 height 15
click at [305, 155] on input "True" at bounding box center [302, 153] width 5 height 4
radio input "true"
click at [355, 193] on label "False" at bounding box center [375, 197] width 46 height 15
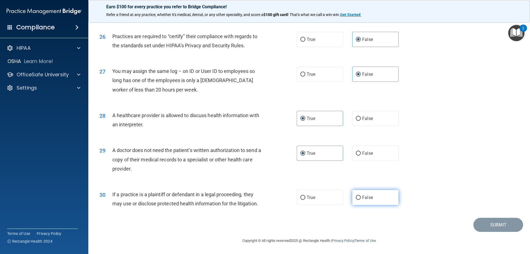
click at [356, 195] on input "False" at bounding box center [358, 197] width 5 height 4
radio input "true"
click at [490, 222] on button "Submit" at bounding box center [498, 224] width 50 height 14
